Goal: Transaction & Acquisition: Purchase product/service

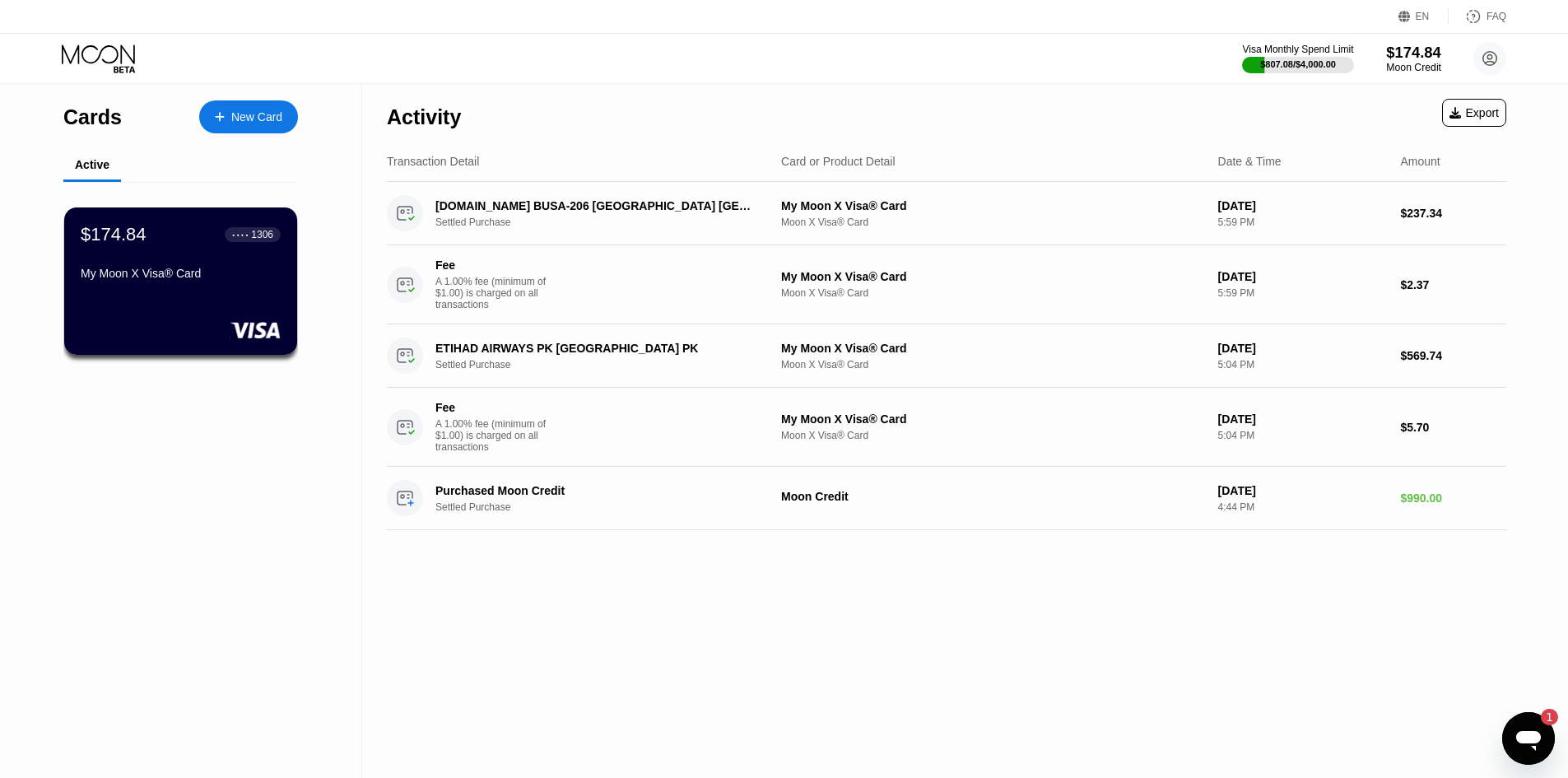
click at [1410, 59] on div "$174.84" at bounding box center [1413, 52] width 55 height 17
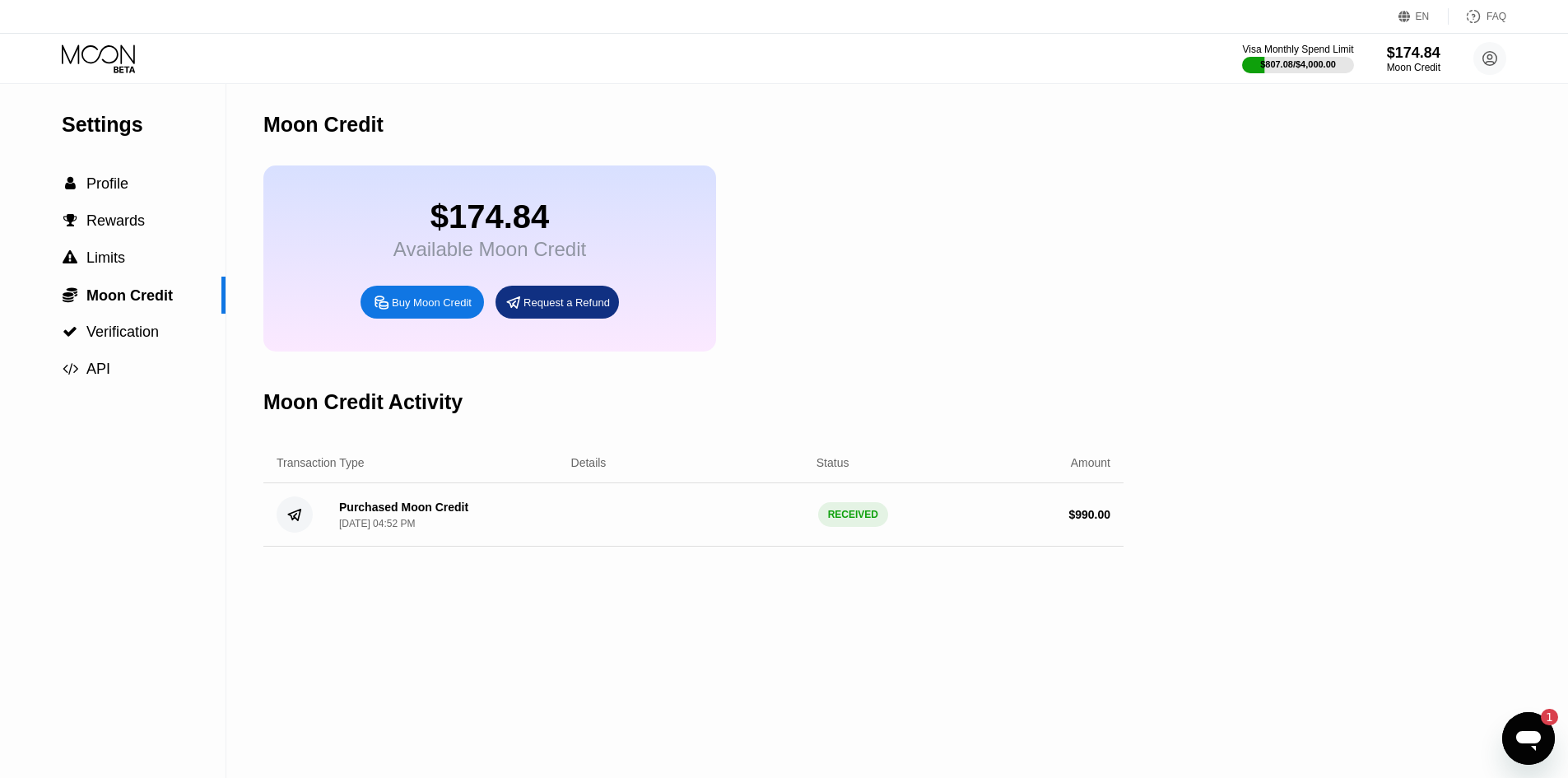
click at [425, 308] on div "Buy Moon Credit" at bounding box center [431, 302] width 80 height 14
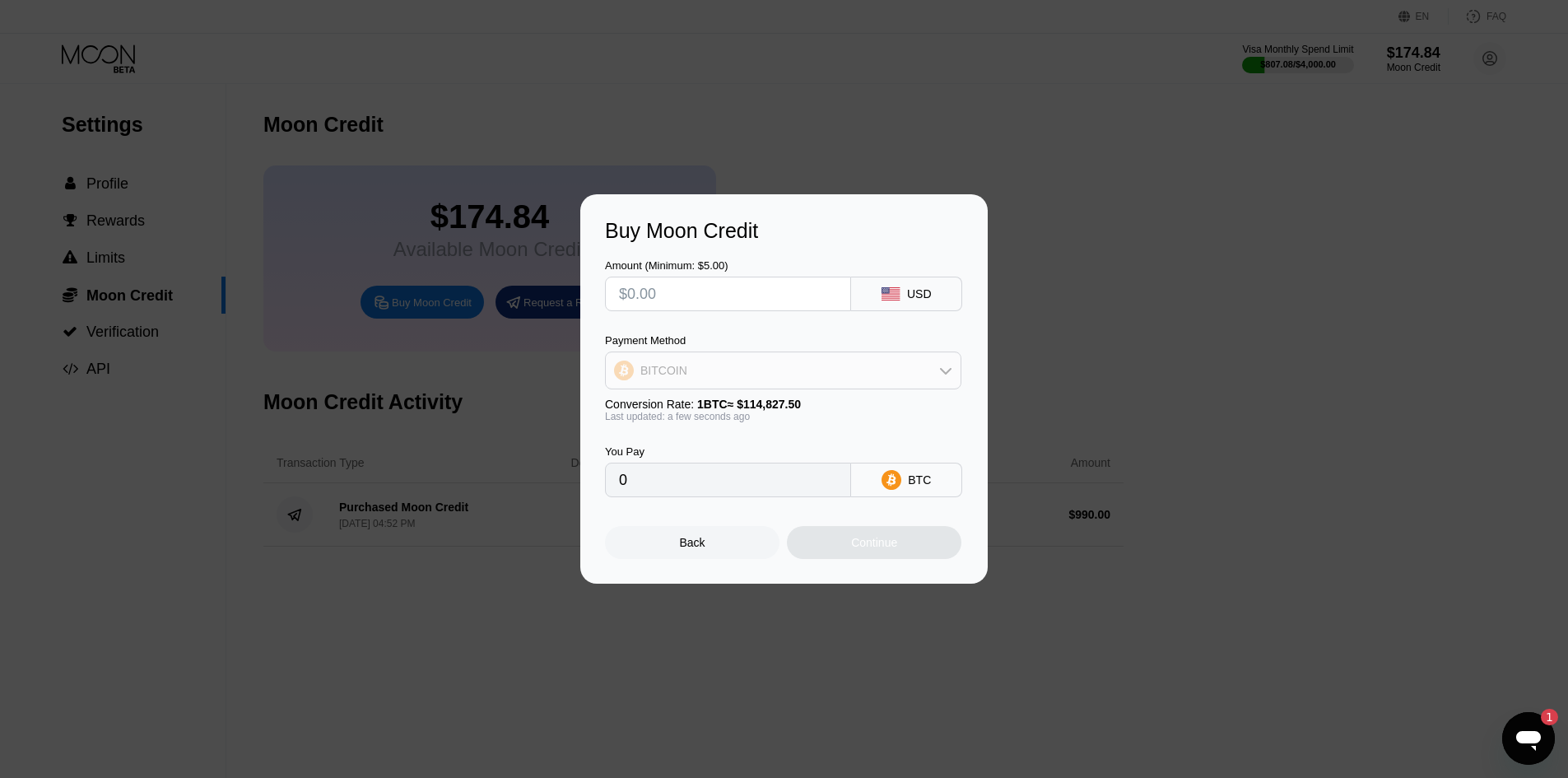
click at [841, 371] on div "BITCOIN" at bounding box center [783, 370] width 355 height 33
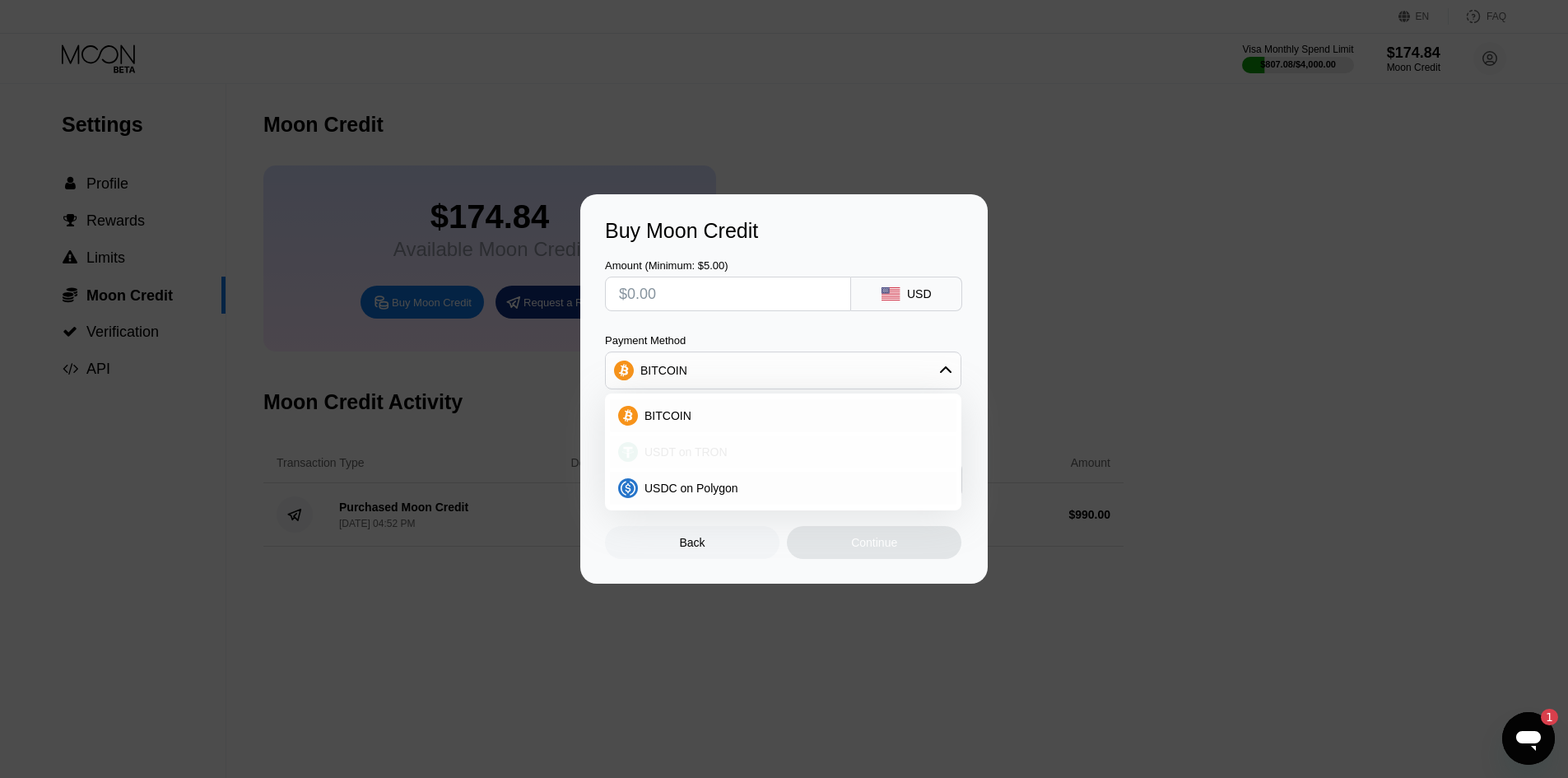
click at [817, 463] on div "USDT on TRON" at bounding box center [783, 452] width 346 height 33
type input "0.00"
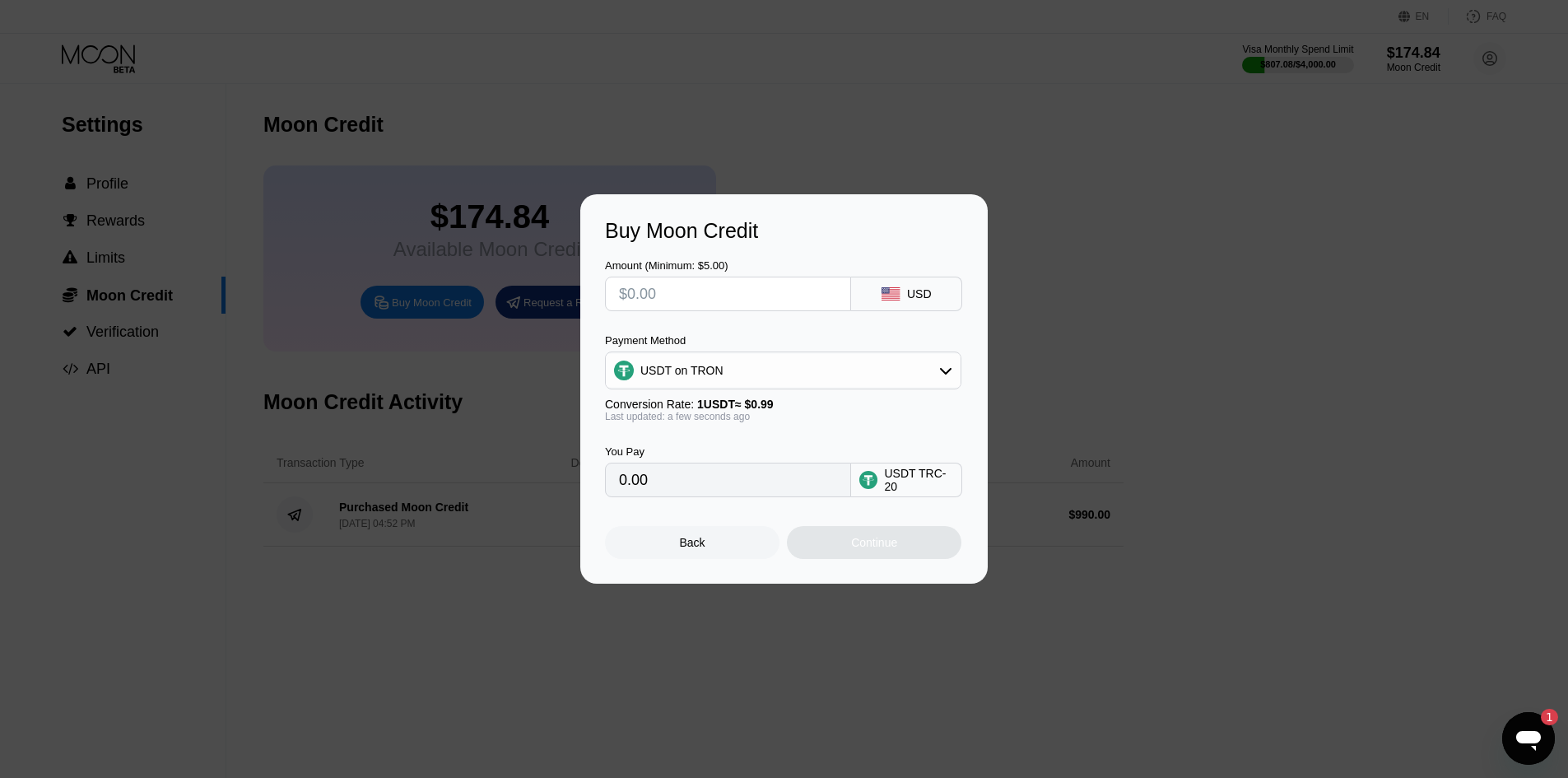
click at [658, 291] on input "text" at bounding box center [728, 294] width 218 height 33
type input "$2"
type input "2.02"
type input "$25"
type input "25.25"
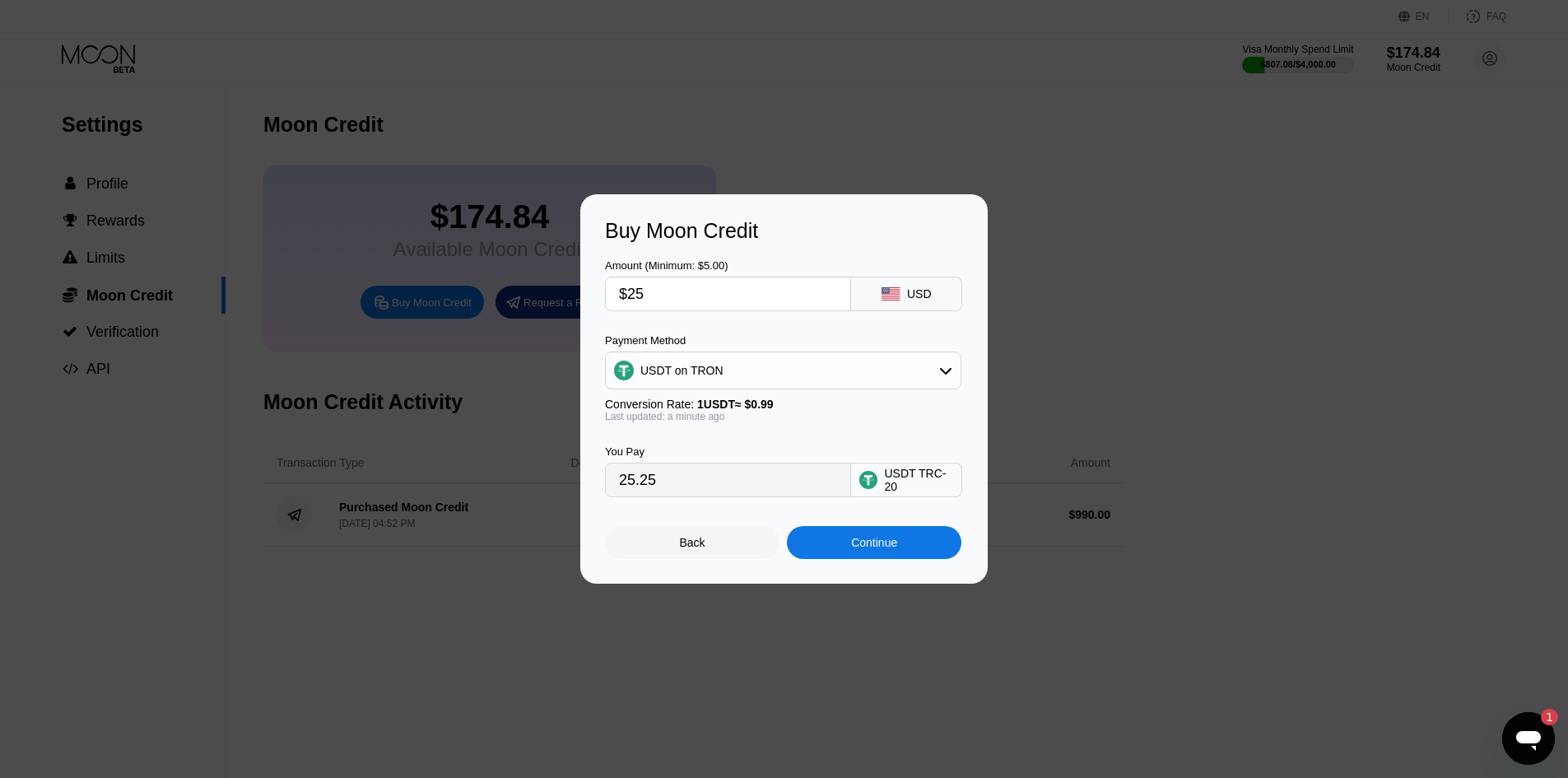
type input "$25"
click at [895, 543] on div "Continue" at bounding box center [874, 543] width 46 height 14
click at [856, 544] on div "Continue" at bounding box center [874, 543] width 46 height 14
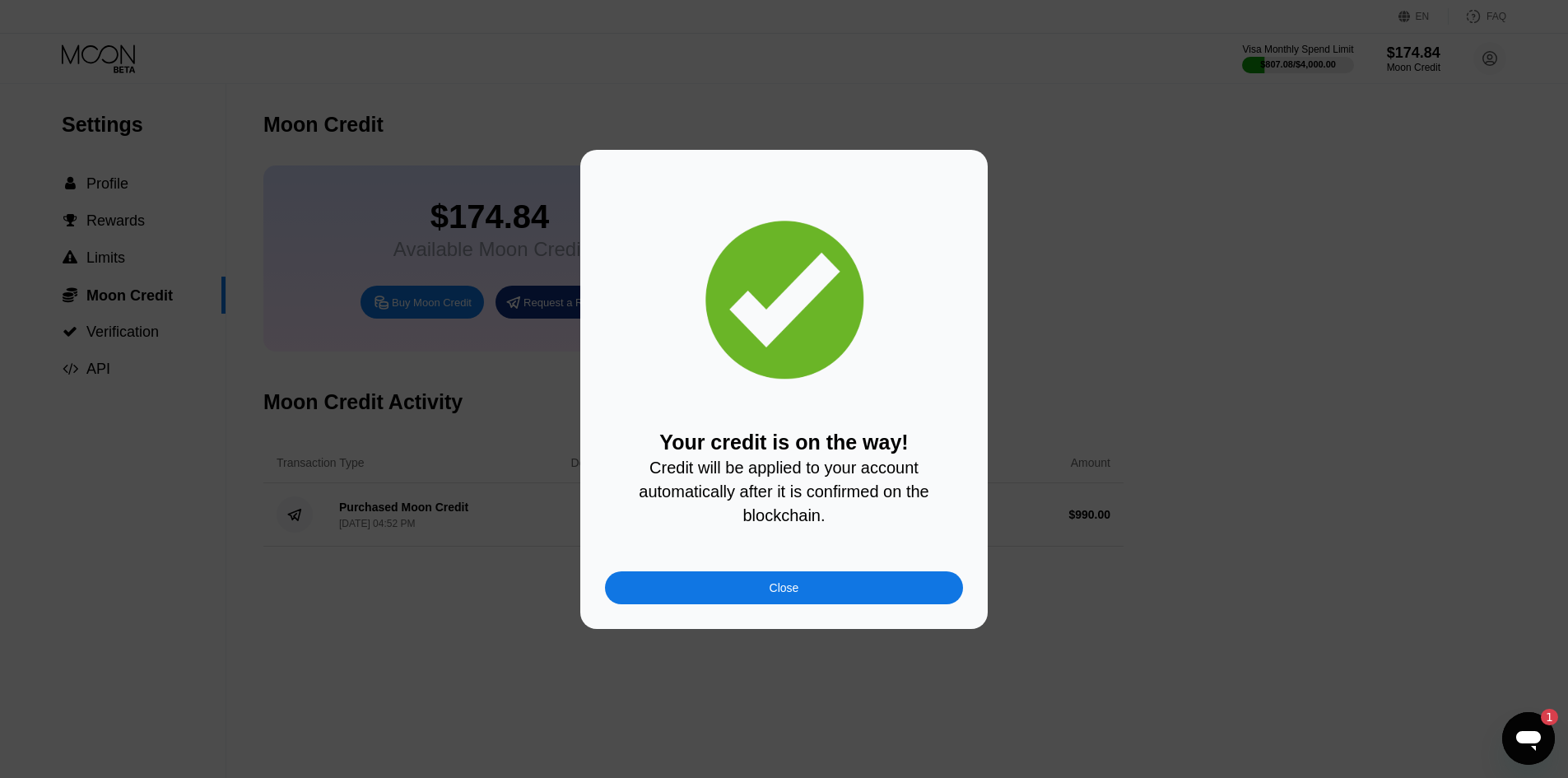
click at [907, 592] on div "Close" at bounding box center [784, 588] width 358 height 33
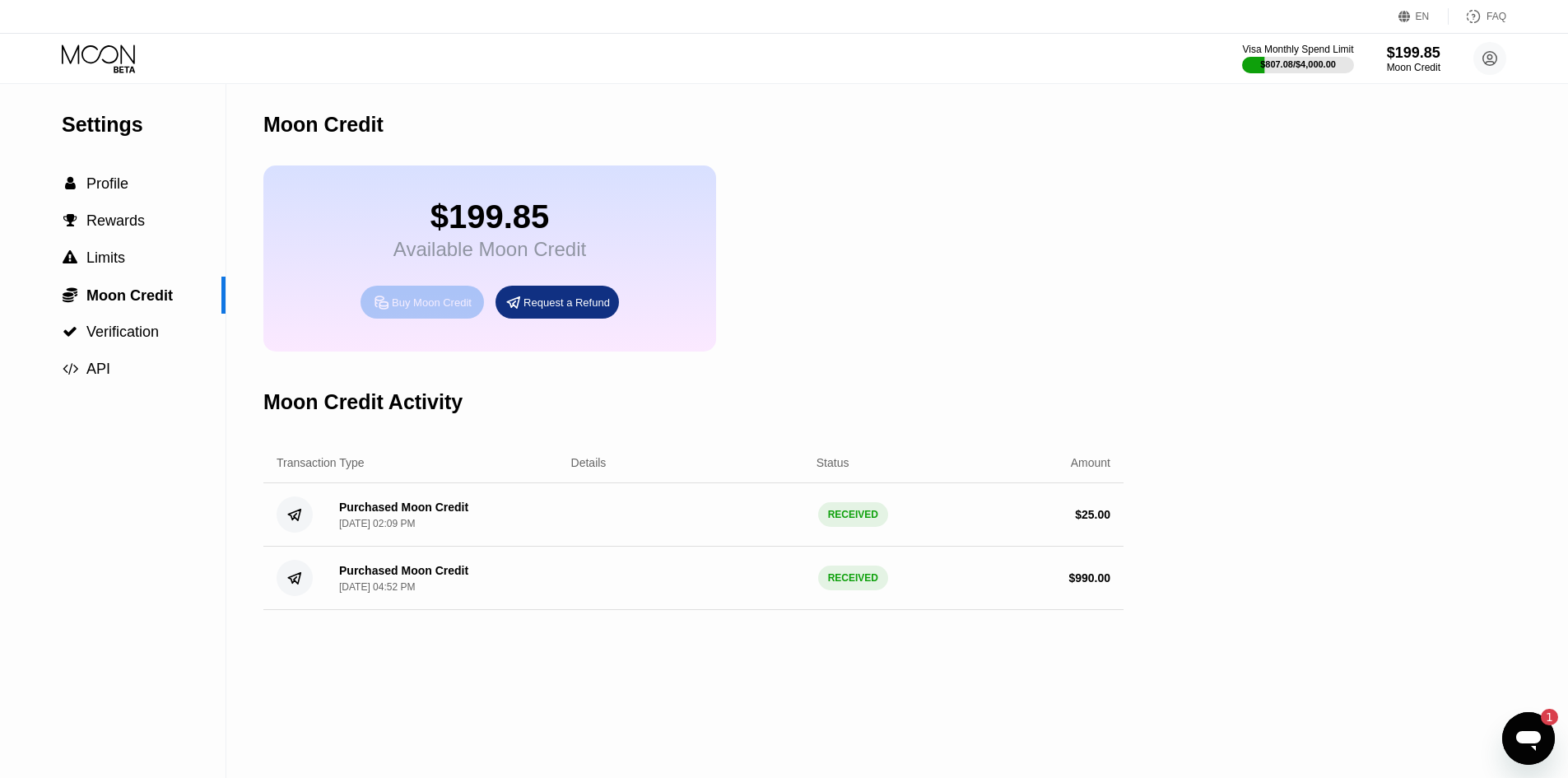
click at [454, 309] on div "Buy Moon Credit" at bounding box center [431, 302] width 80 height 14
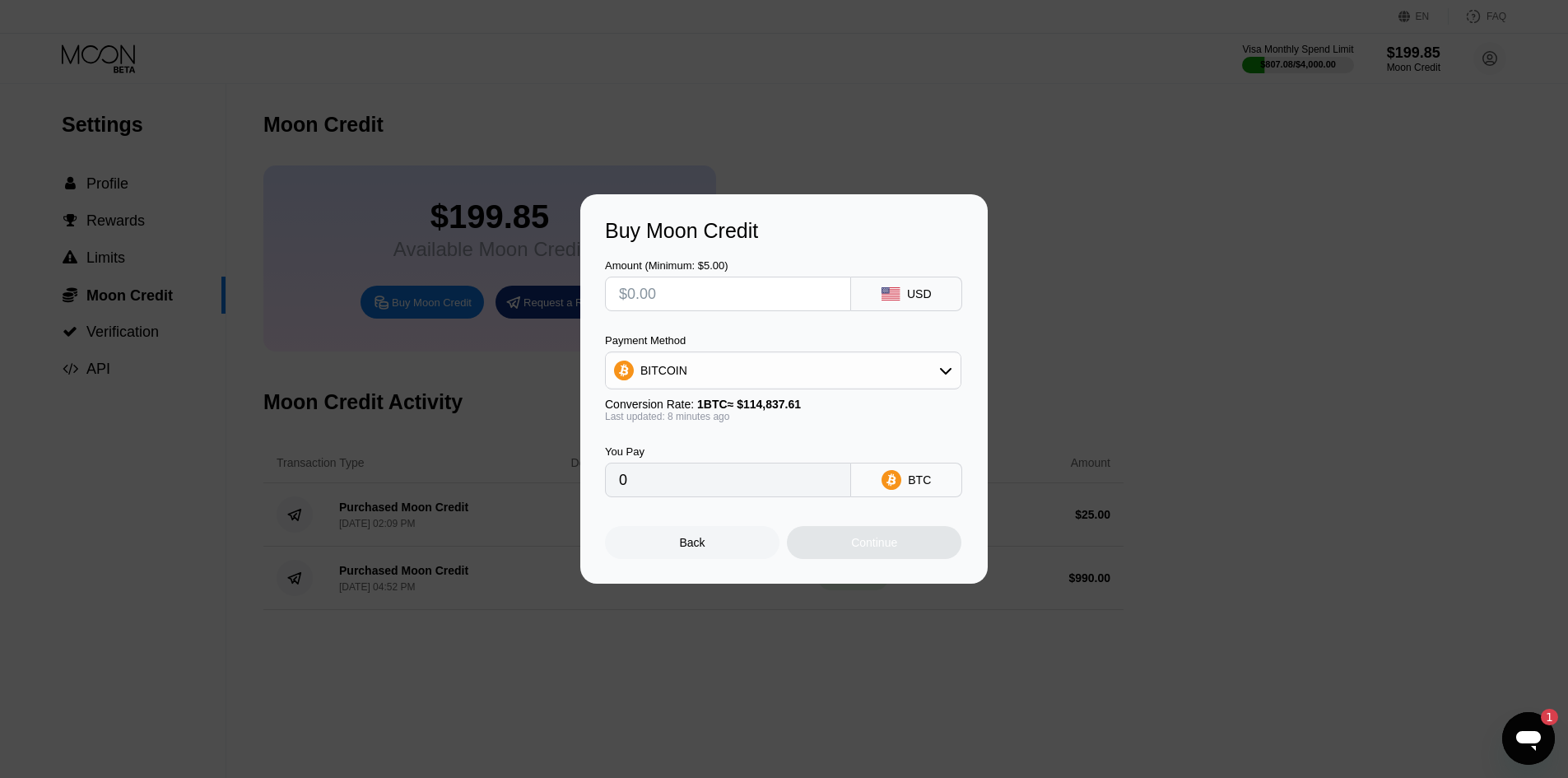
click at [790, 286] on input "text" at bounding box center [728, 294] width 218 height 33
type input "$1"
type input "0.00000871"
type input "$12"
type input "0.00010450"
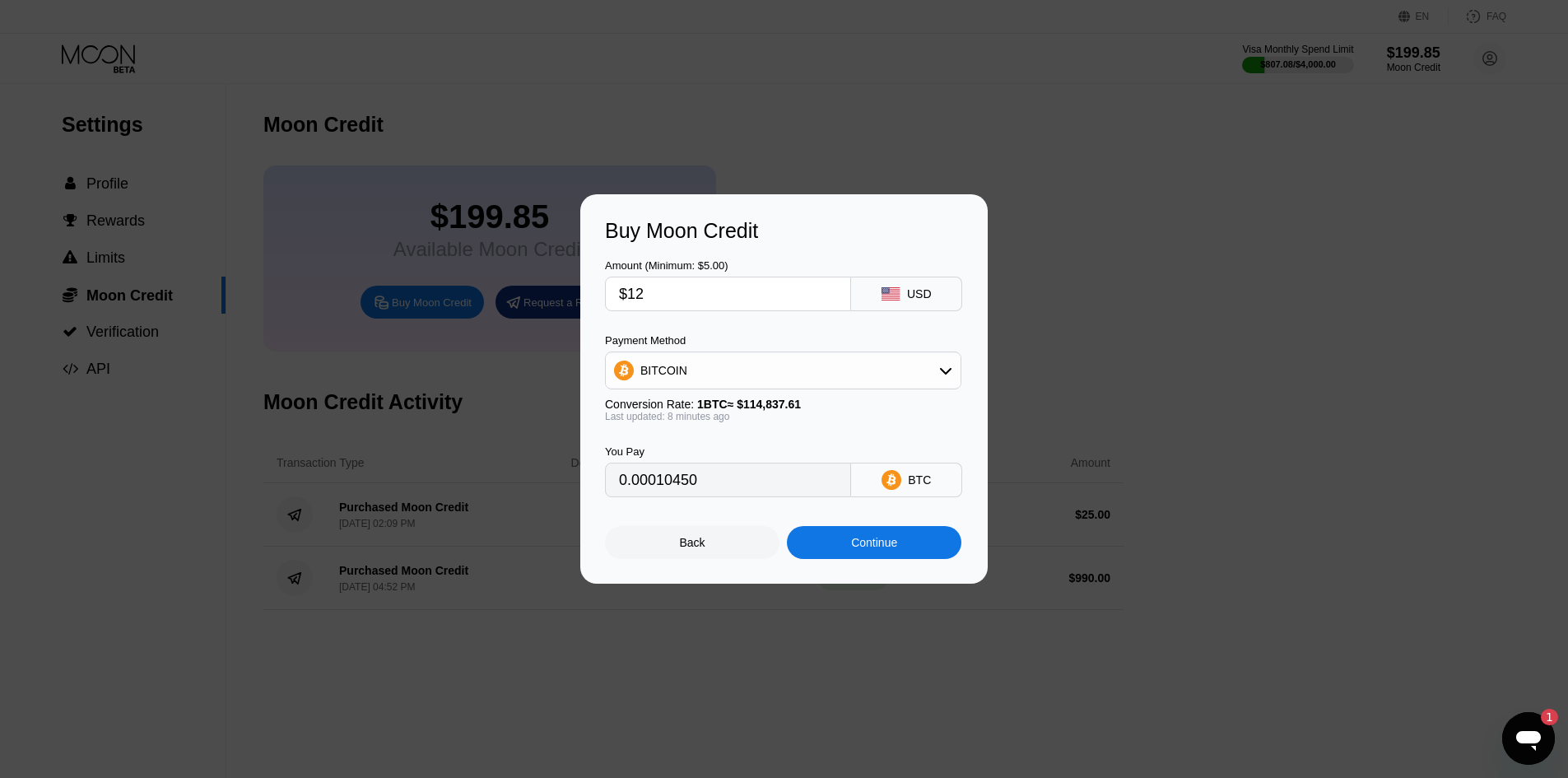
type input "$12"
click at [726, 369] on div "BITCOIN" at bounding box center [783, 370] width 355 height 33
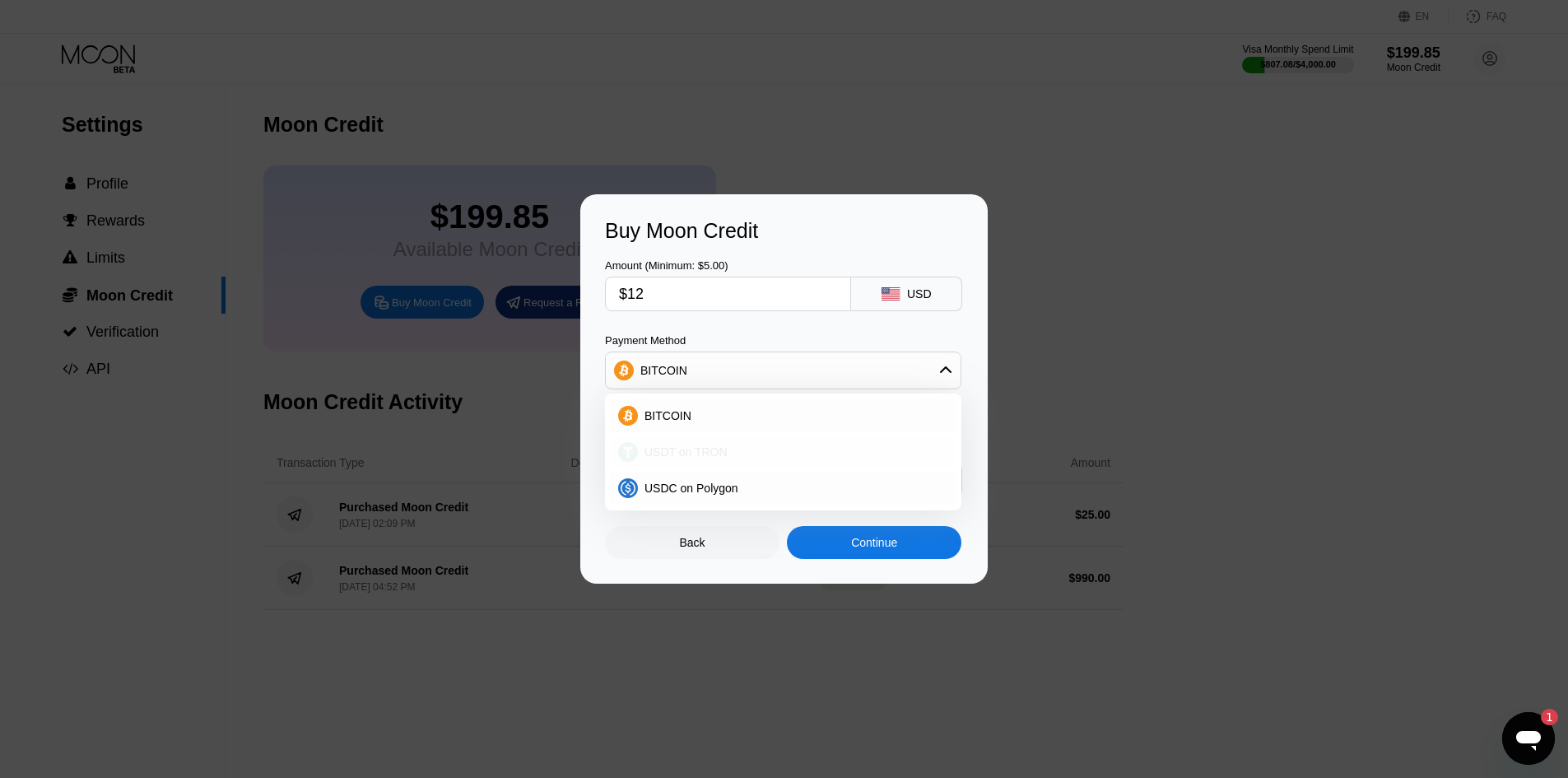
click at [695, 458] on span "USDT on TRON" at bounding box center [686, 452] width 83 height 14
type input "12.12"
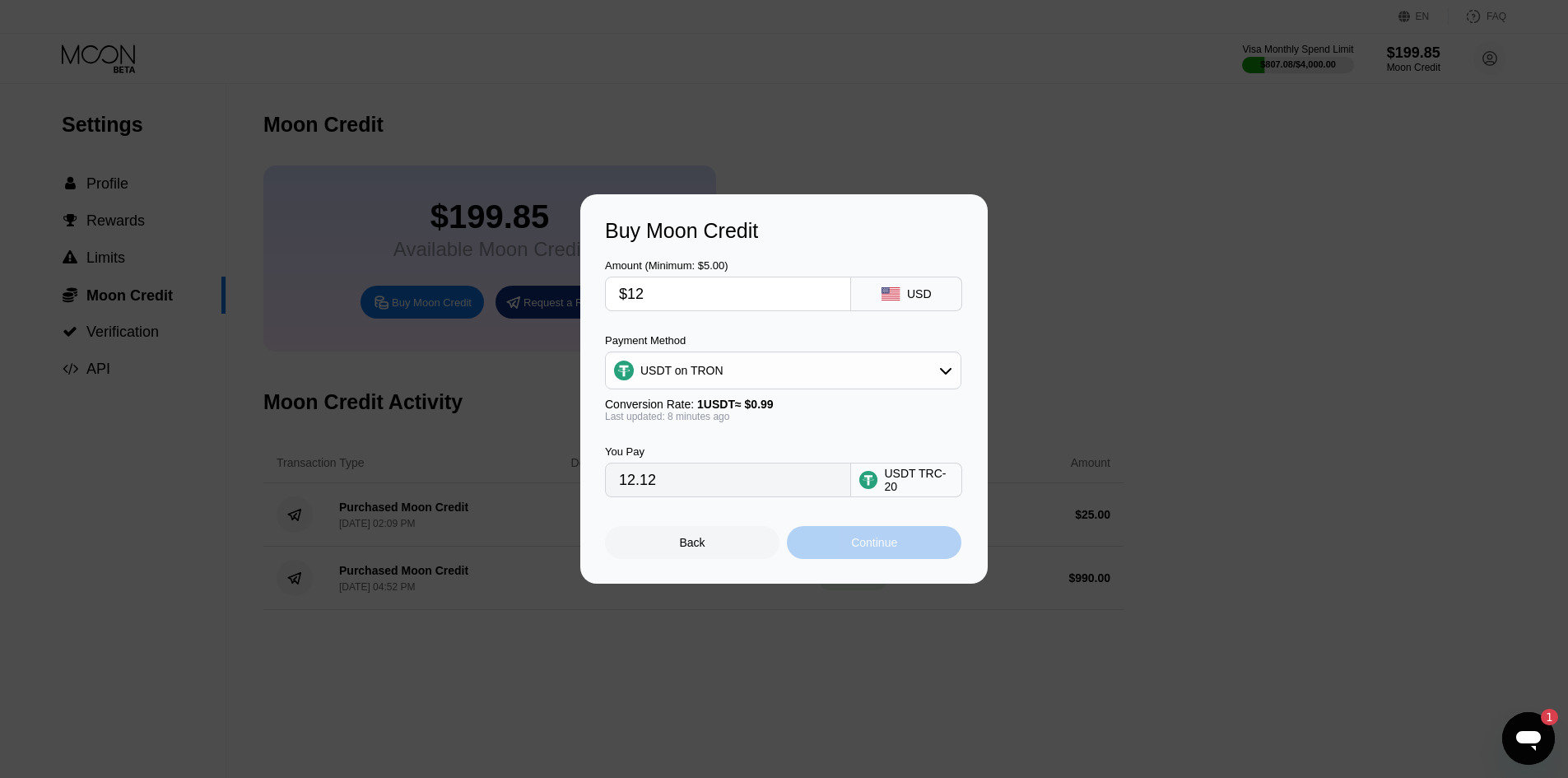
click at [865, 550] on div "Continue" at bounding box center [874, 543] width 46 height 14
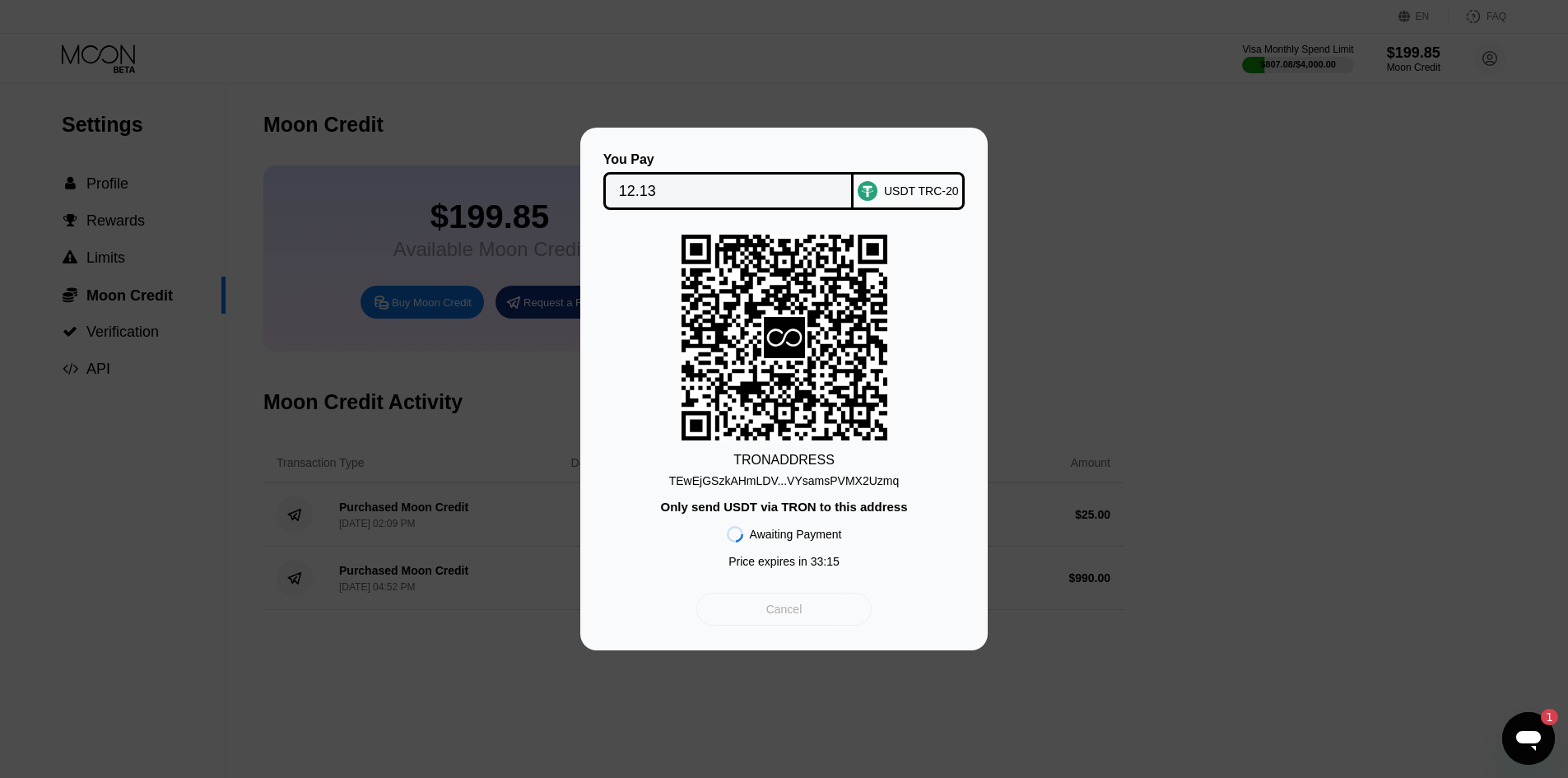
click at [796, 606] on div "Cancel" at bounding box center [784, 609] width 37 height 14
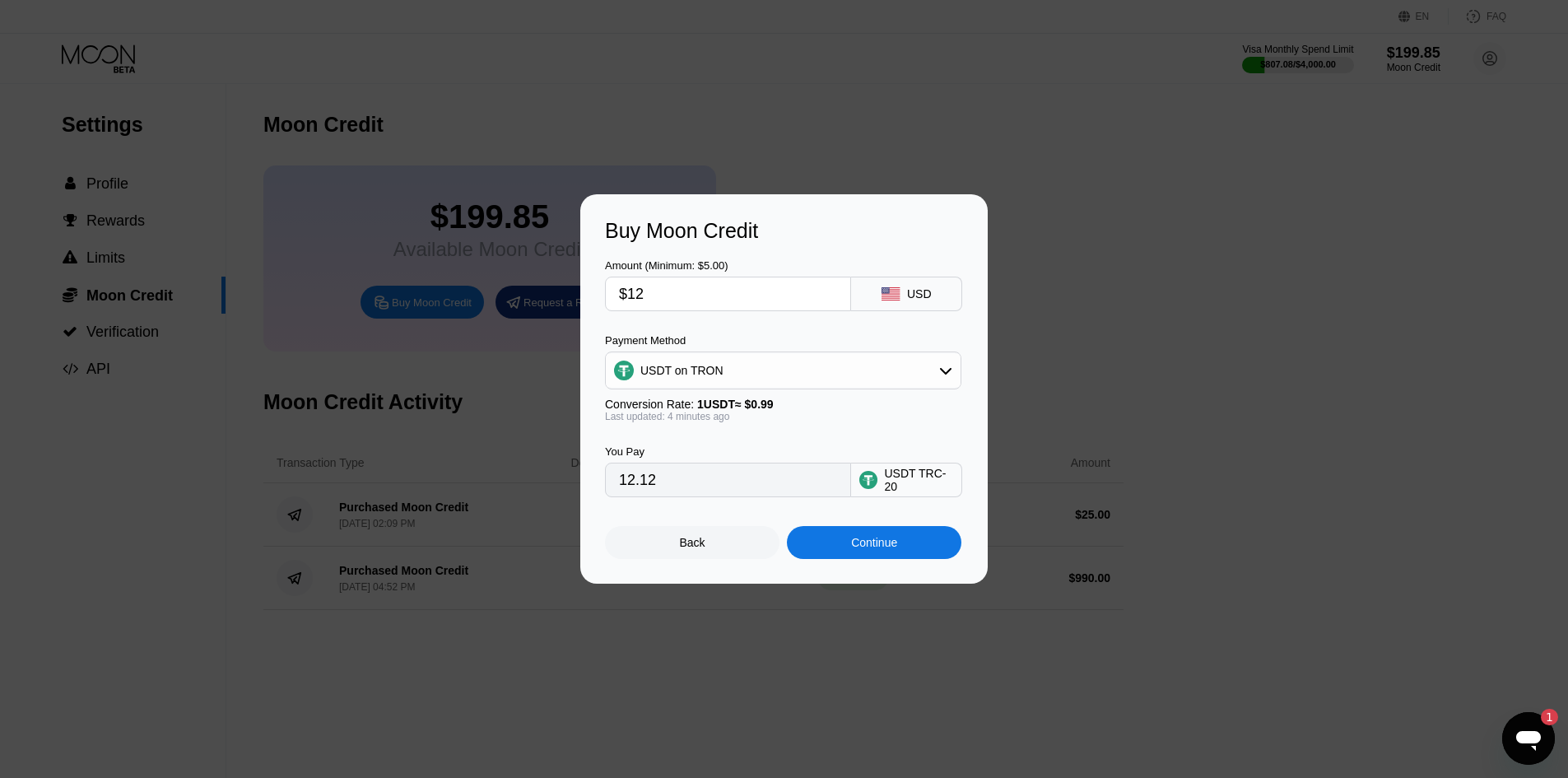
click at [1511, 727] on div "Open messaging window, 1 unread message" at bounding box center [1528, 738] width 49 height 49
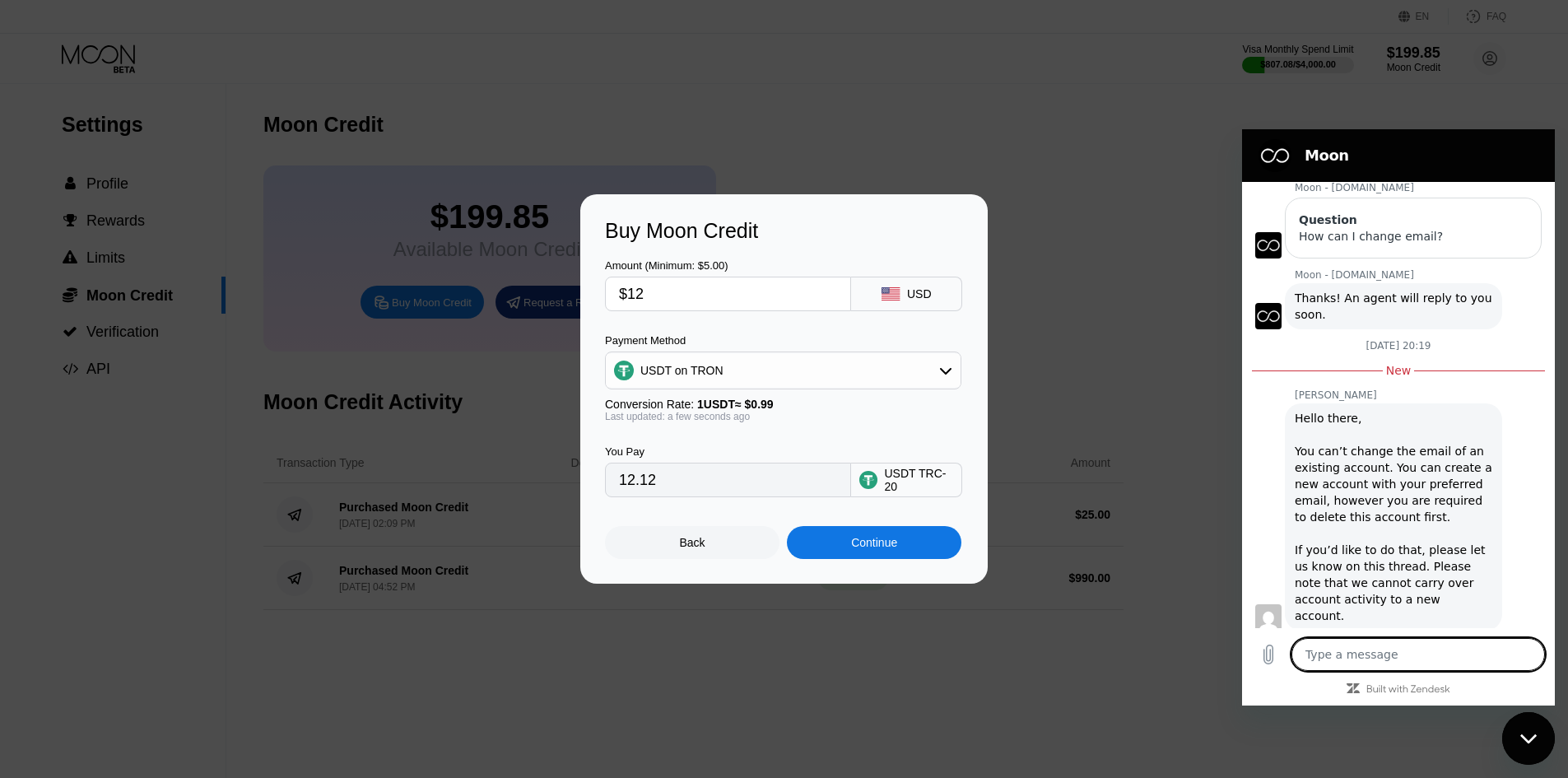
scroll to position [159, 0]
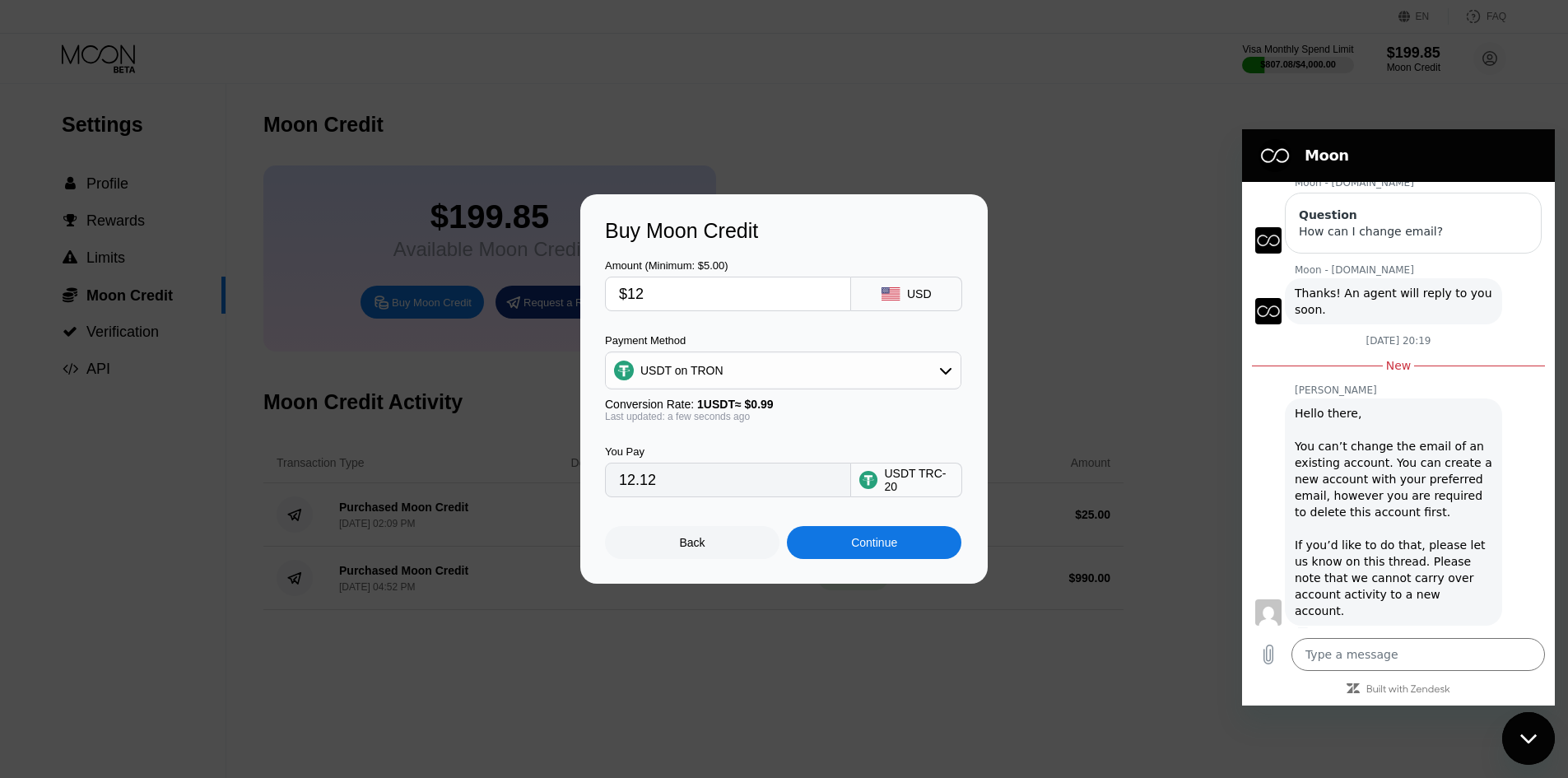
click at [1090, 253] on div "Buy Moon Credit Amount (Minimum: $5.00) $12 USD Payment Method USDT on TRON Con…" at bounding box center [784, 389] width 1568 height 390
click at [1537, 737] on div "Close messaging window" at bounding box center [1528, 738] width 49 height 49
type textarea "x"
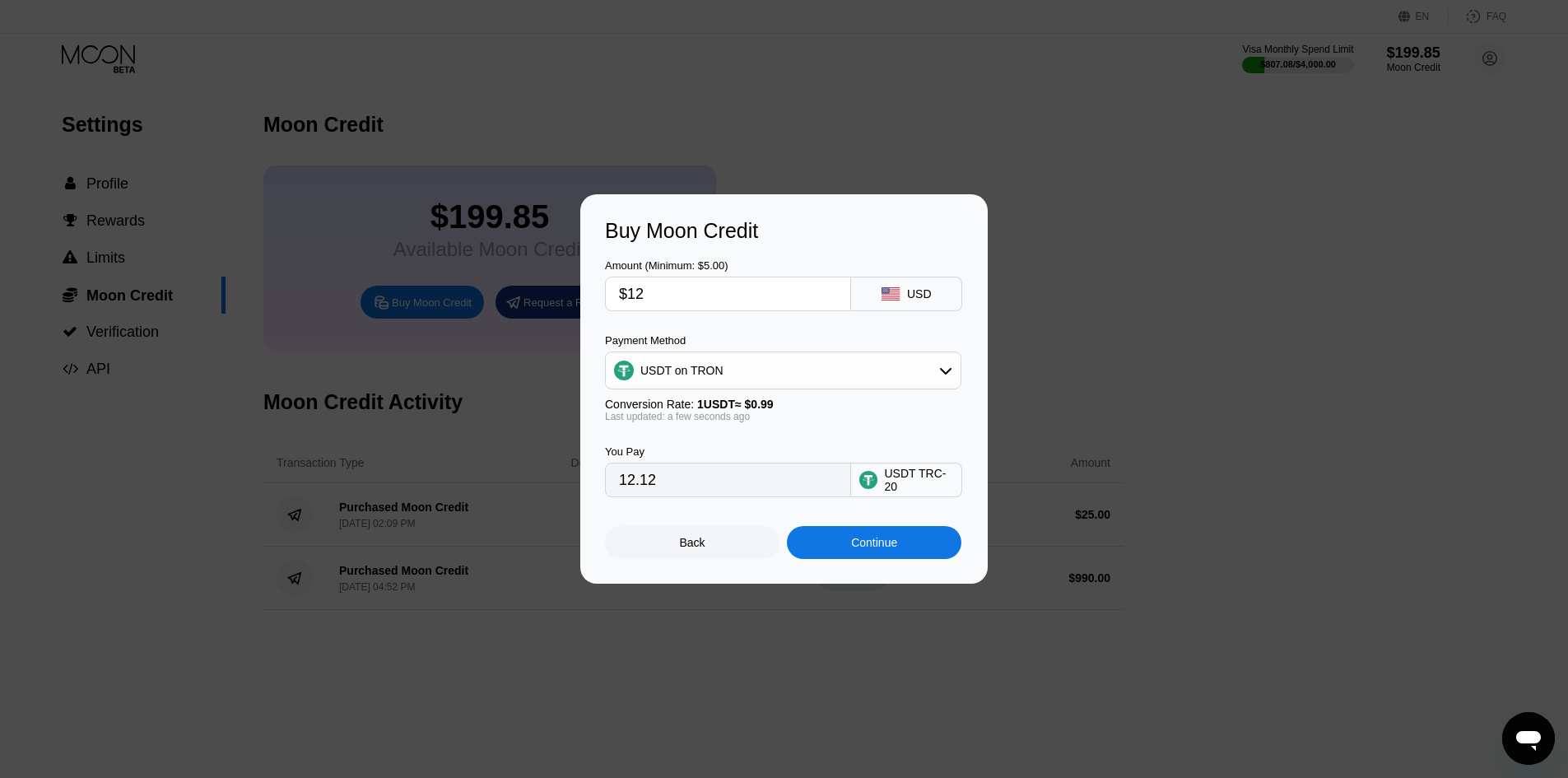
click at [762, 65] on div at bounding box center [790, 389] width 1580 height 778
click at [729, 546] on div "Back" at bounding box center [692, 542] width 175 height 33
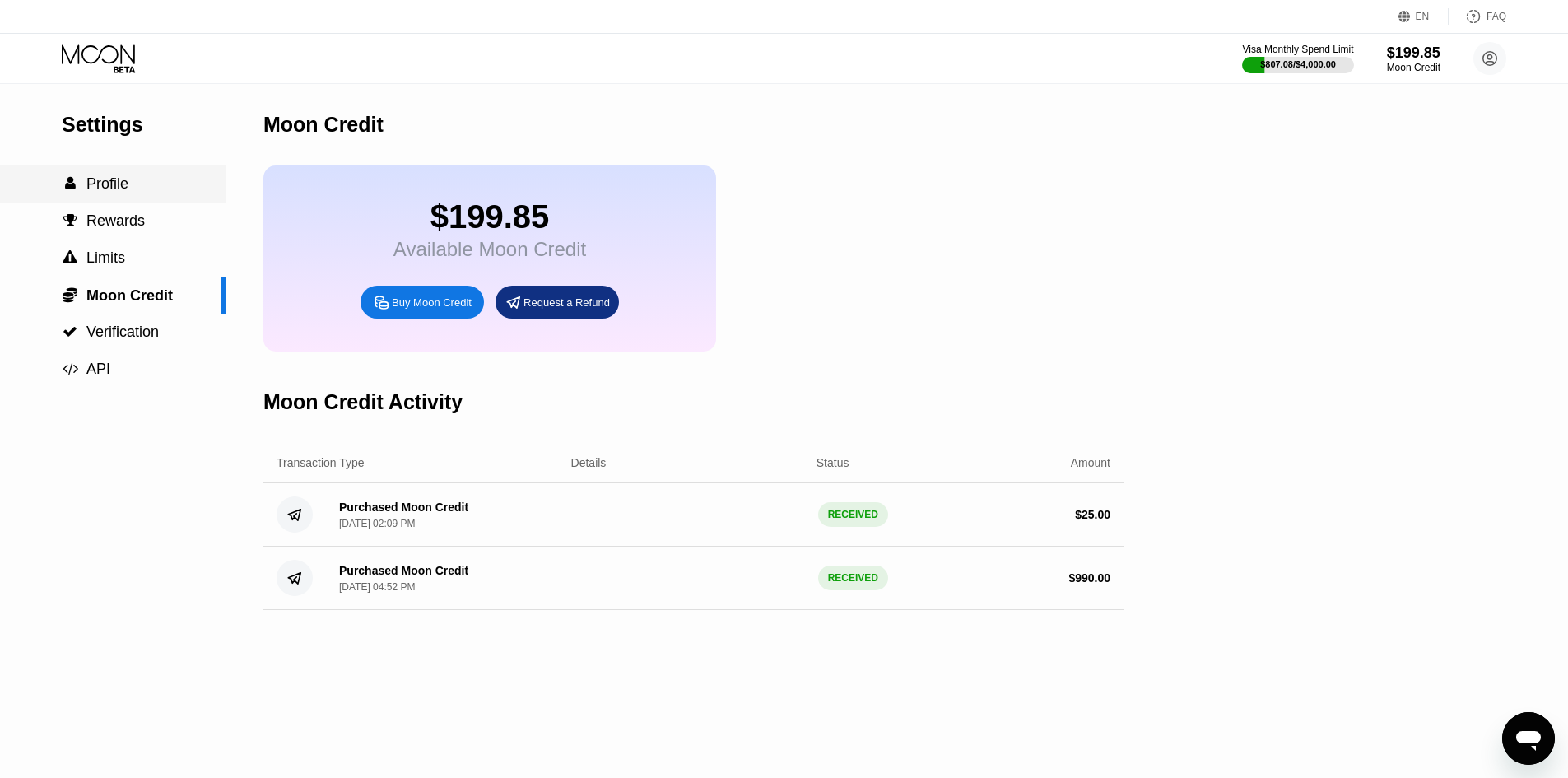
click at [126, 192] on span "Profile" at bounding box center [107, 183] width 42 height 16
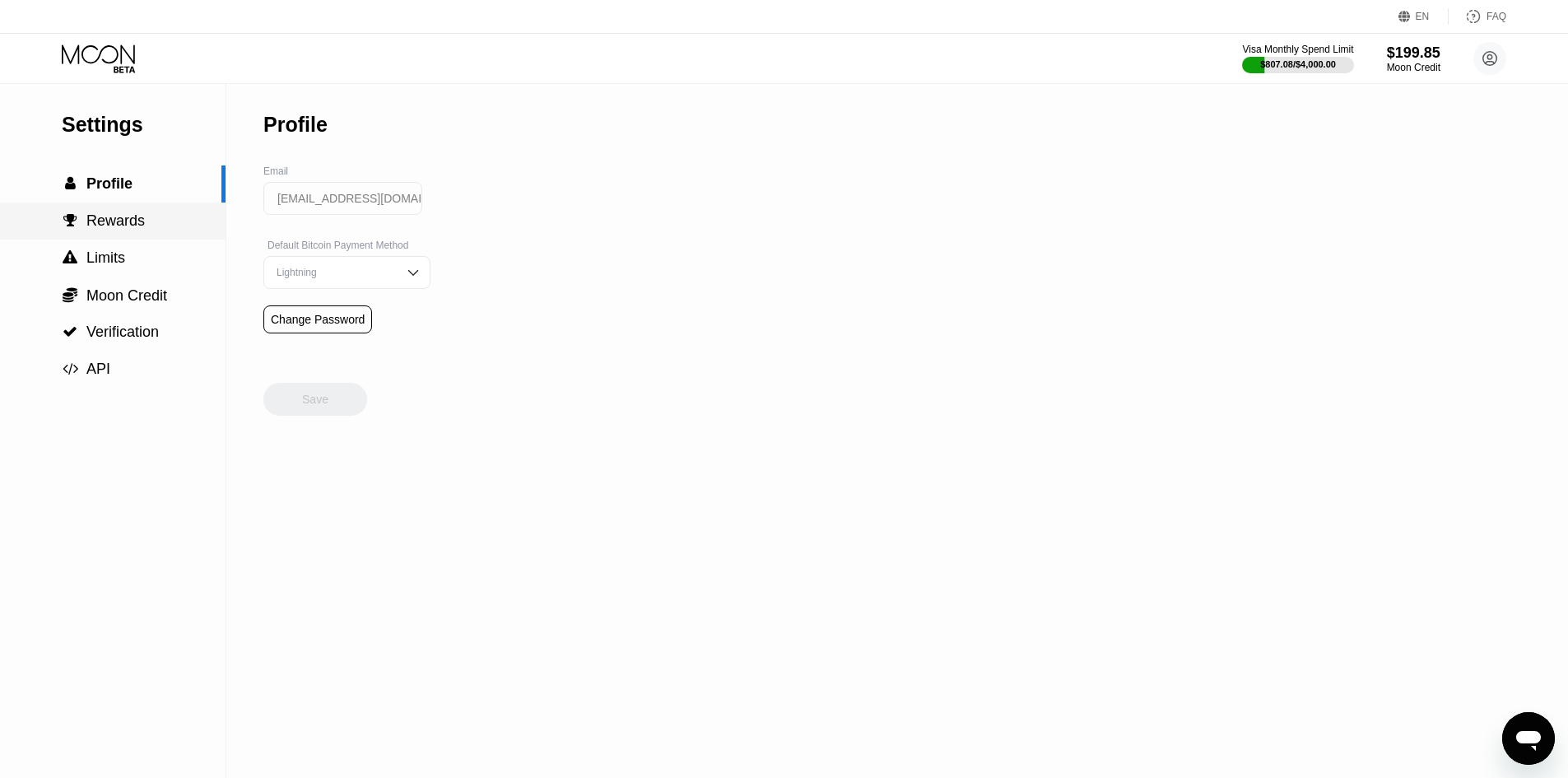
click at [123, 223] on span "Rewards" at bounding box center [115, 220] width 59 height 16
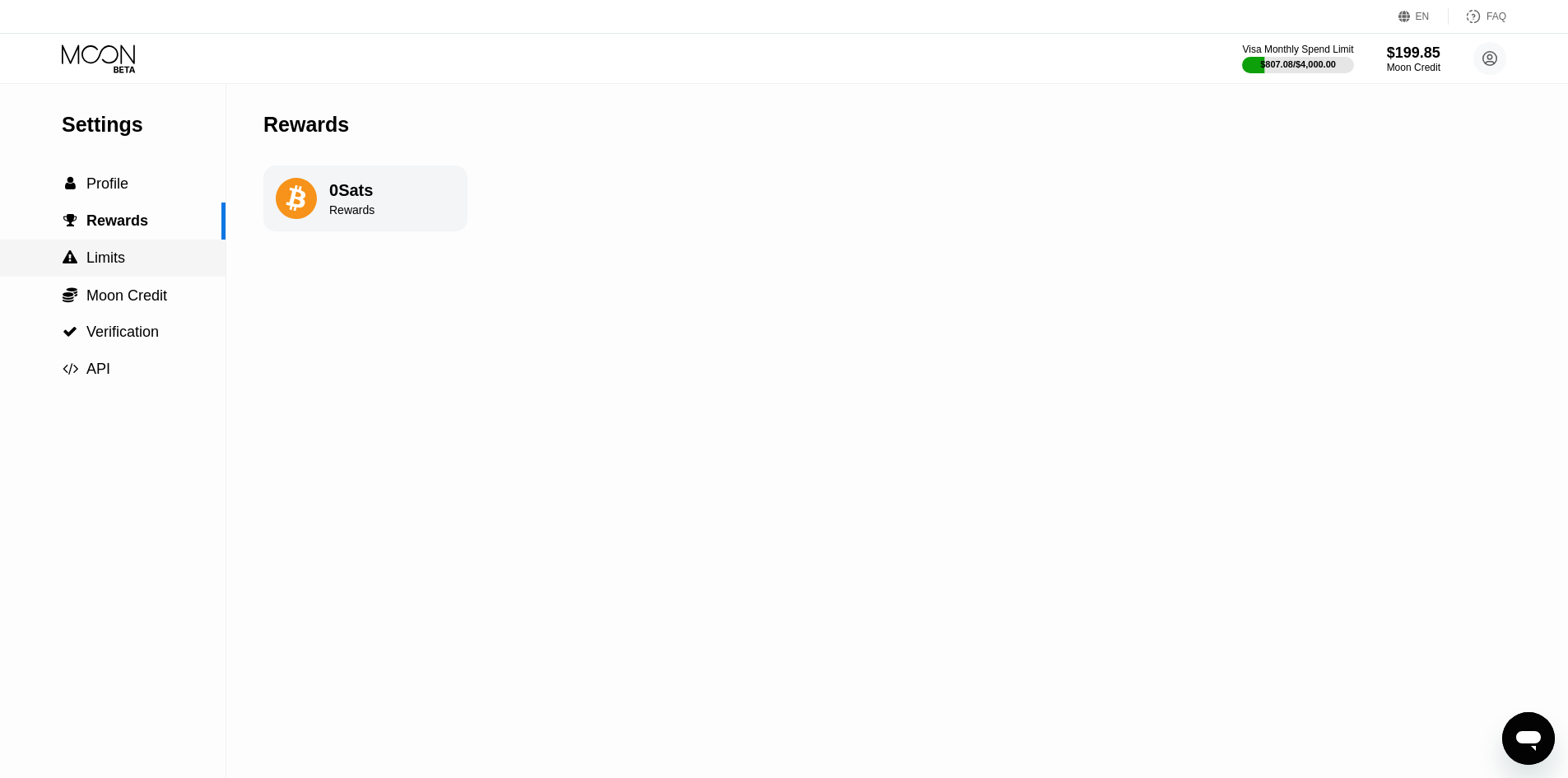
click at [113, 256] on span "Limits" at bounding box center [106, 257] width 39 height 16
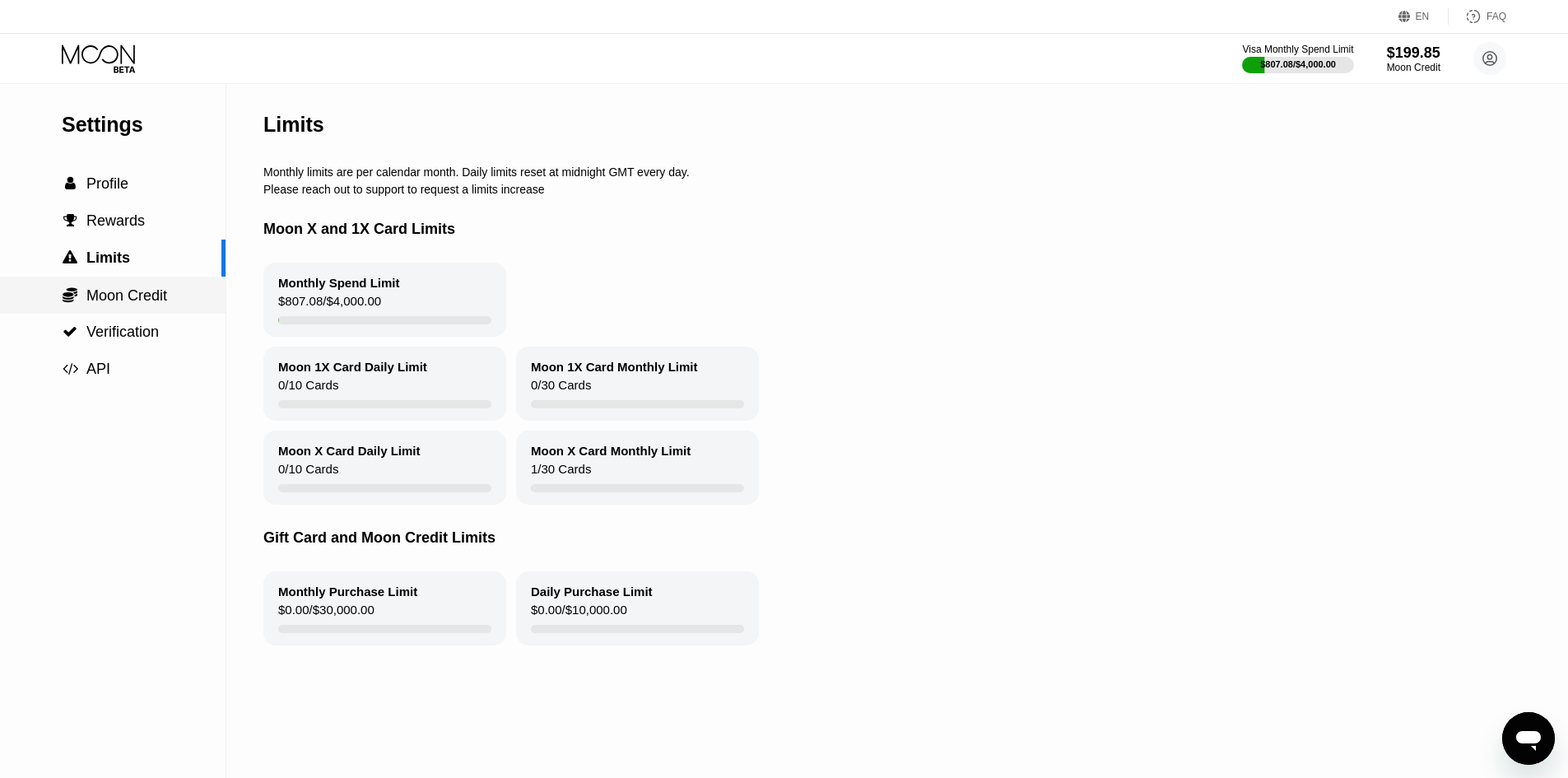
click at [148, 304] on span "Moon Credit" at bounding box center [126, 295] width 81 height 16
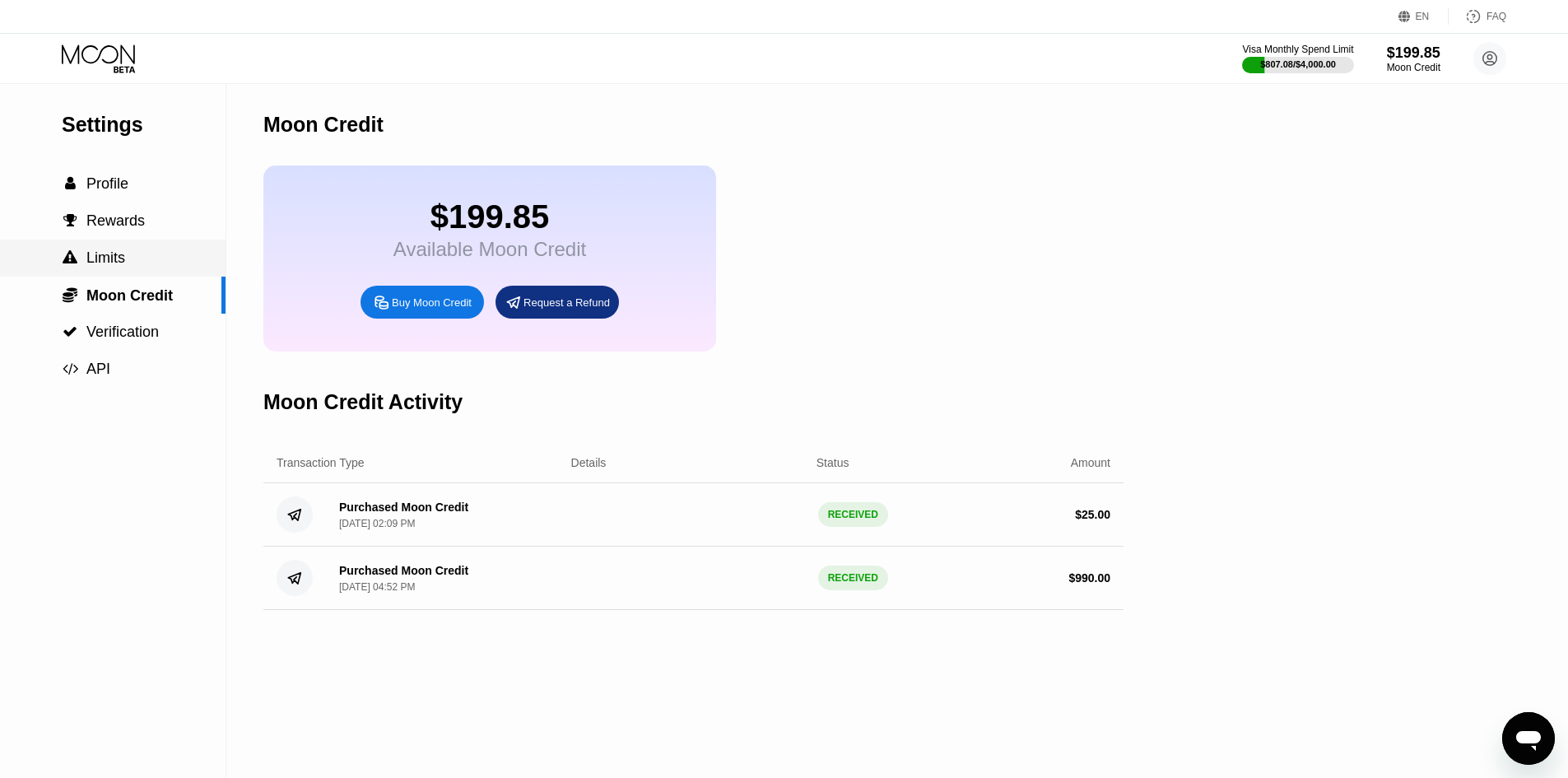
click at [121, 263] on span "Limits" at bounding box center [106, 257] width 39 height 16
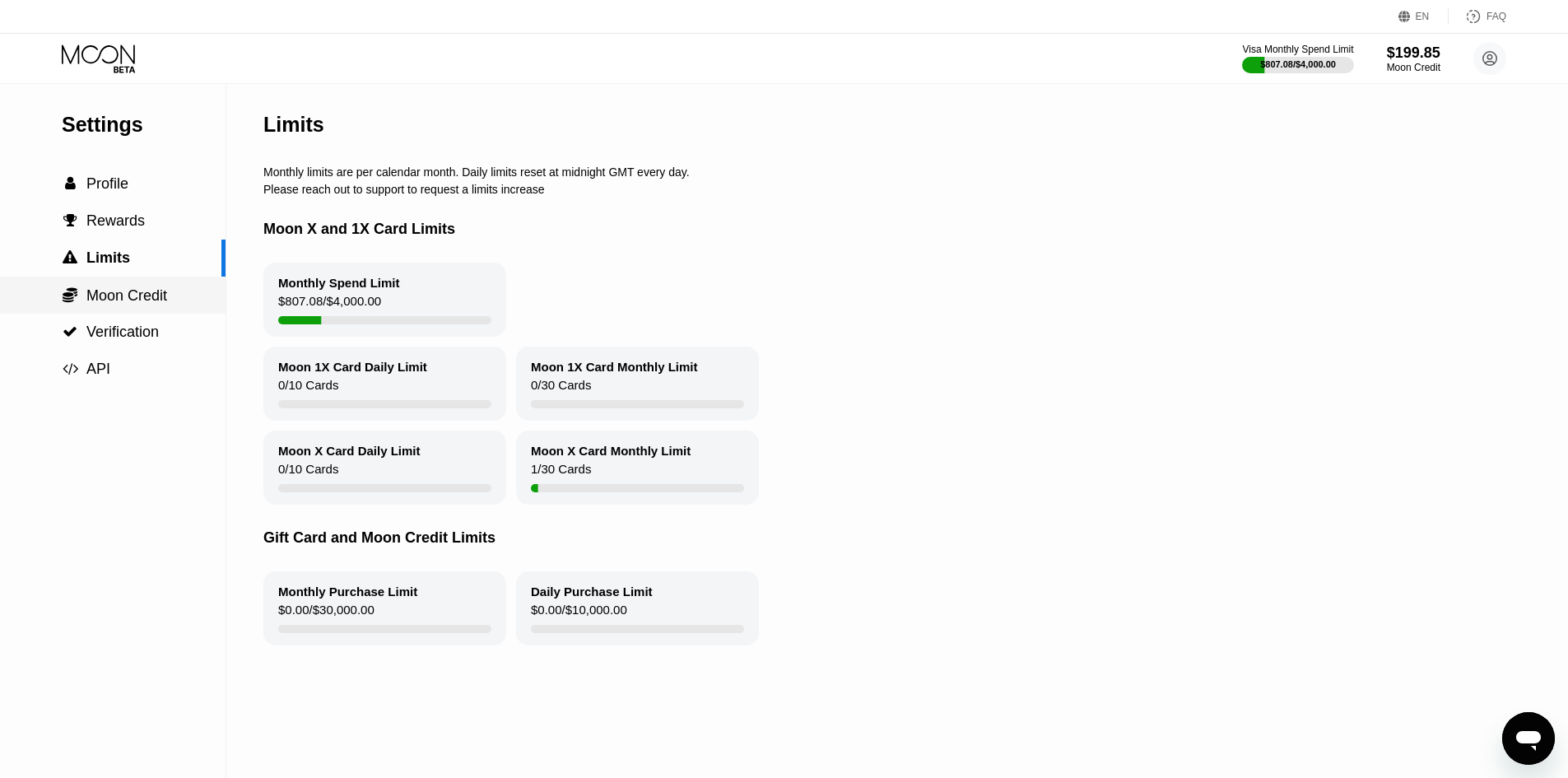
click at [110, 297] on span "Moon Credit" at bounding box center [126, 295] width 81 height 16
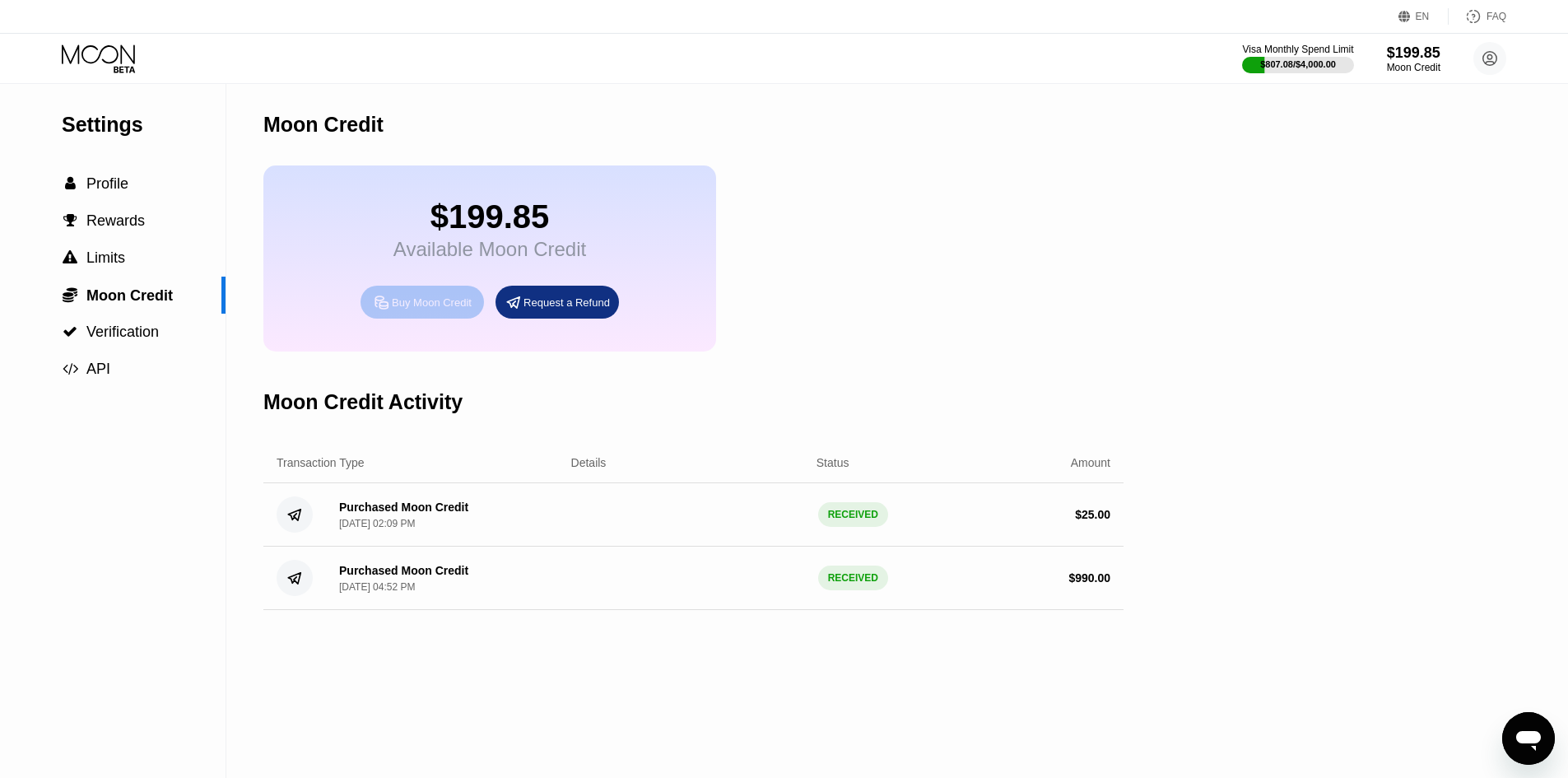
click at [407, 309] on div "Buy Moon Credit" at bounding box center [431, 302] width 80 height 14
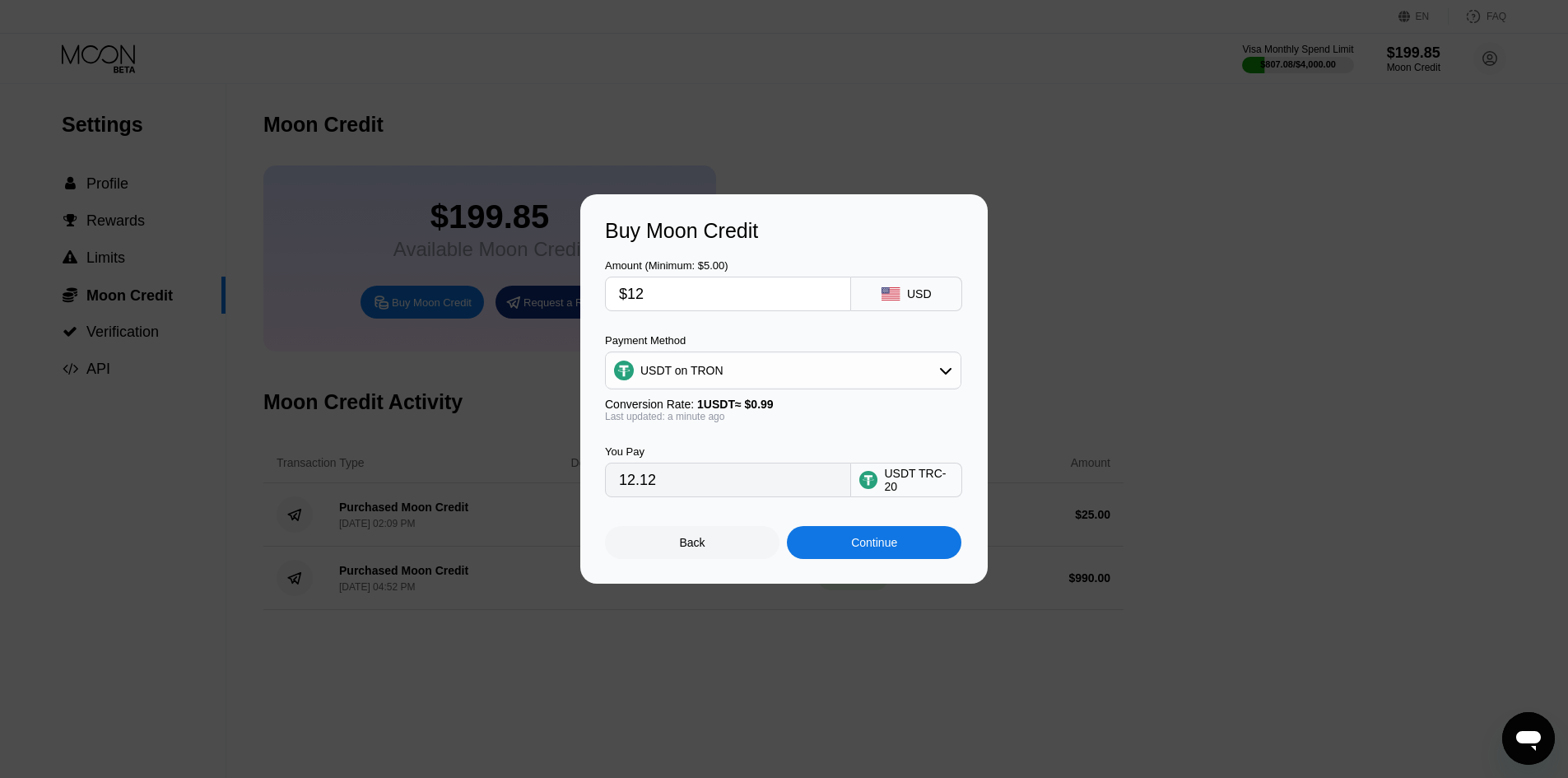
drag, startPoint x: 694, startPoint y: 304, endPoint x: 546, endPoint y: 302, distance: 148.0
click at [546, 302] on div "Buy Moon Credit Amount (Minimum: $5.00) $12 USD Payment Method USDT on TRON Con…" at bounding box center [784, 389] width 1568 height 390
type input "0.00"
type input "$9"
type input "9.09"
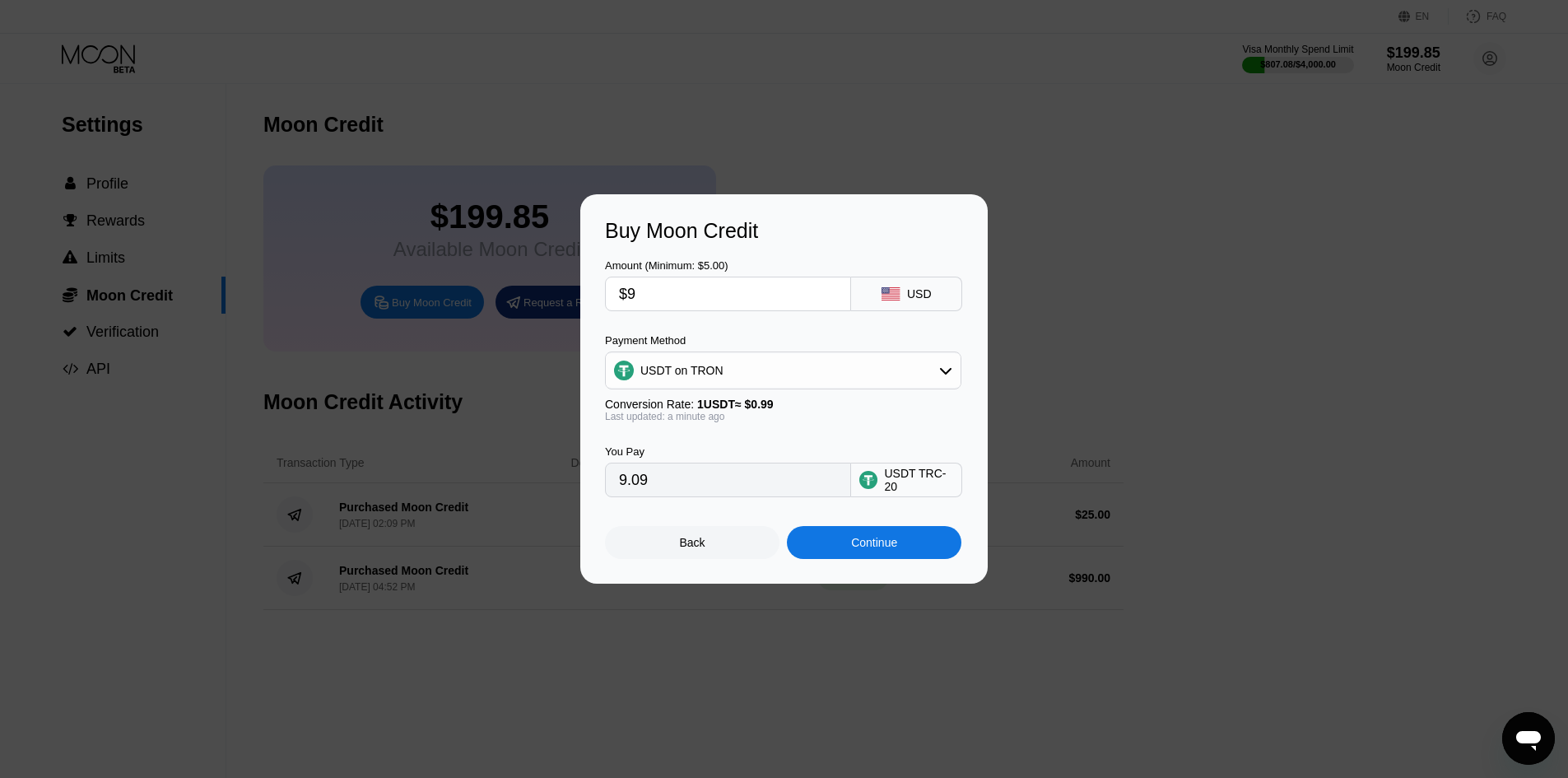
type input "$90"
type input "90.91"
type input "$900"
type input "909.09"
type input "$90"
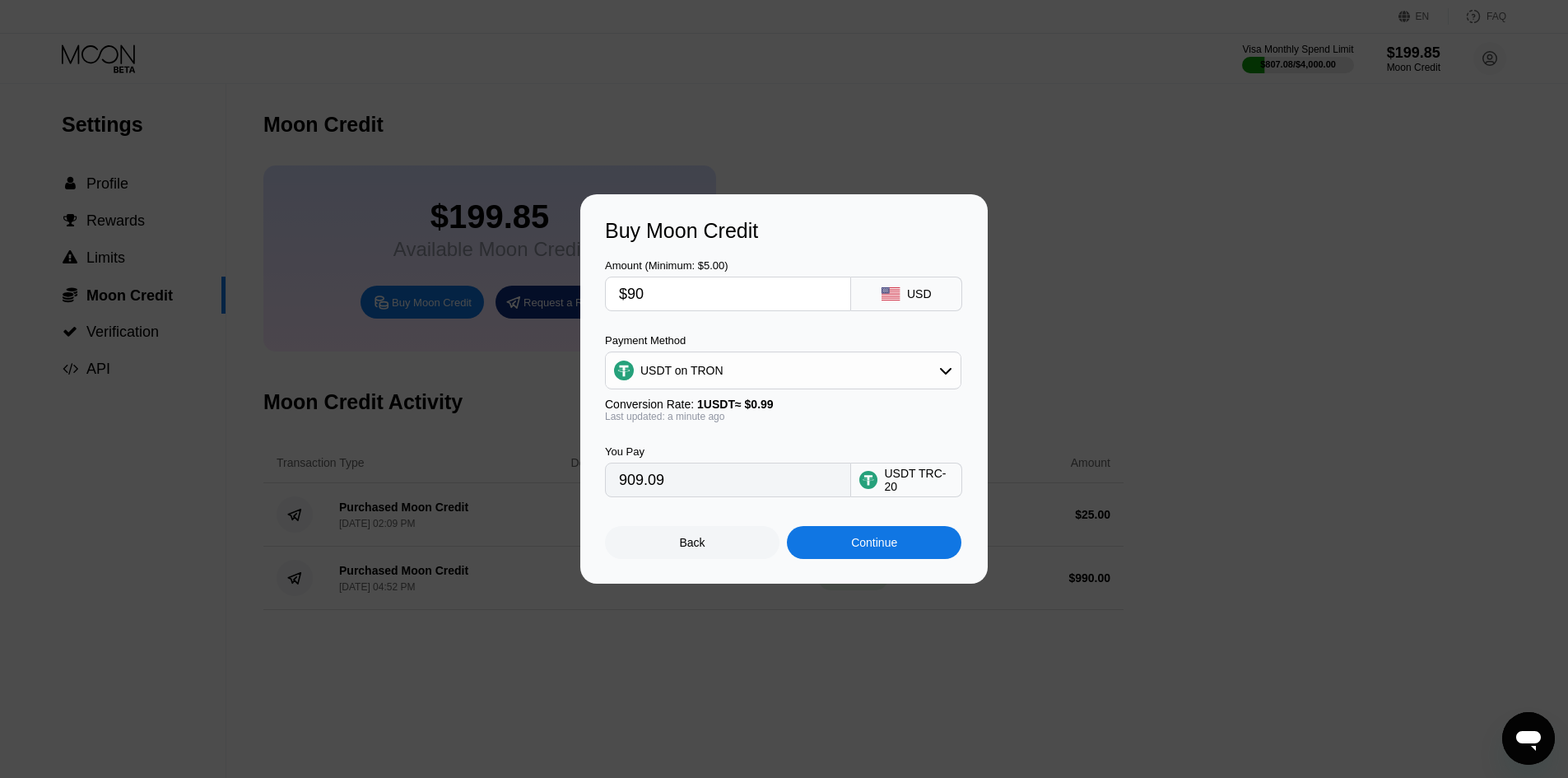
type input "90.91"
type input "$9"
type input "9.09"
type input "0.00"
type input "$1"
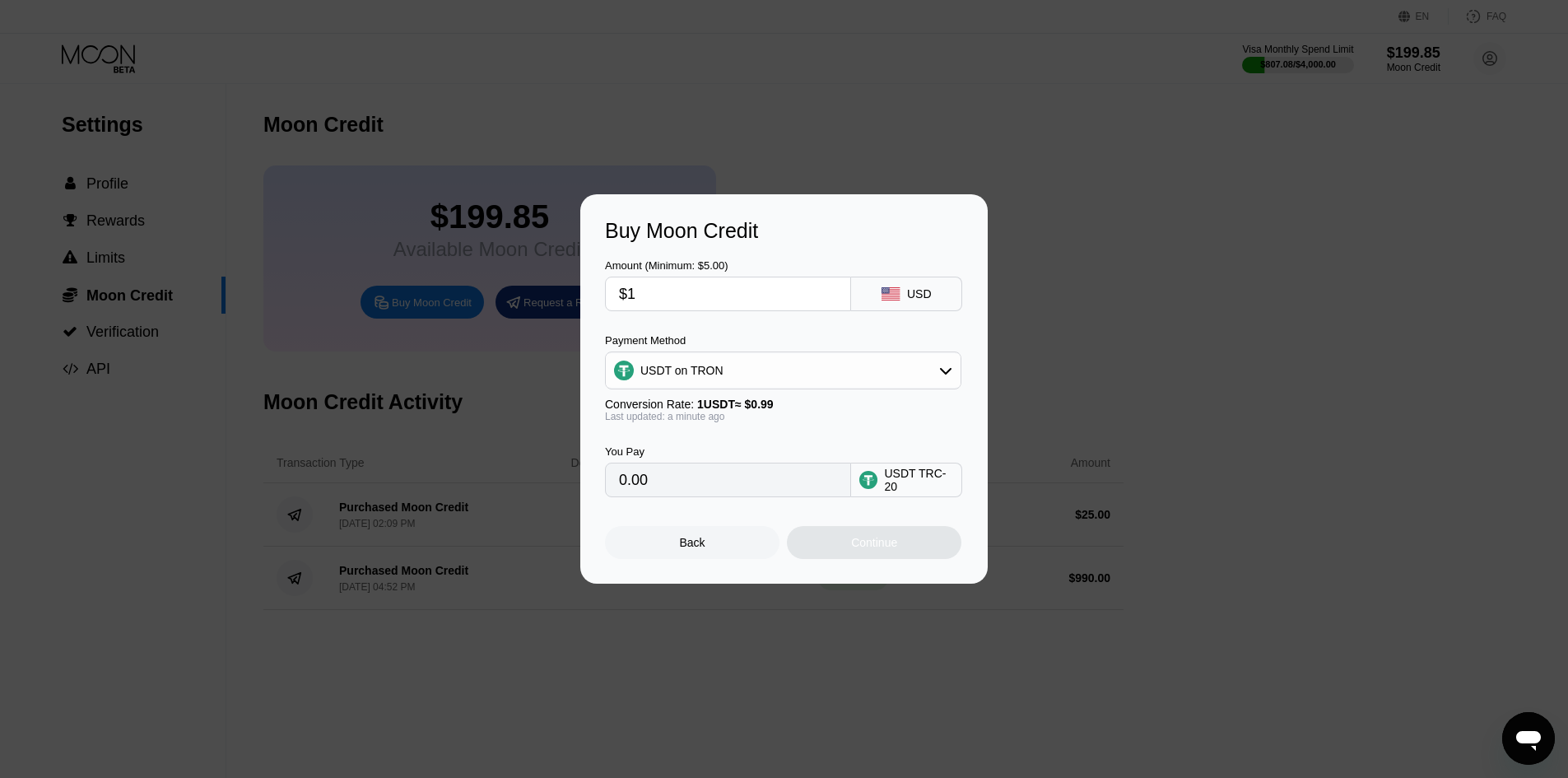
type input "1.01"
type input "$12"
type input "12.12"
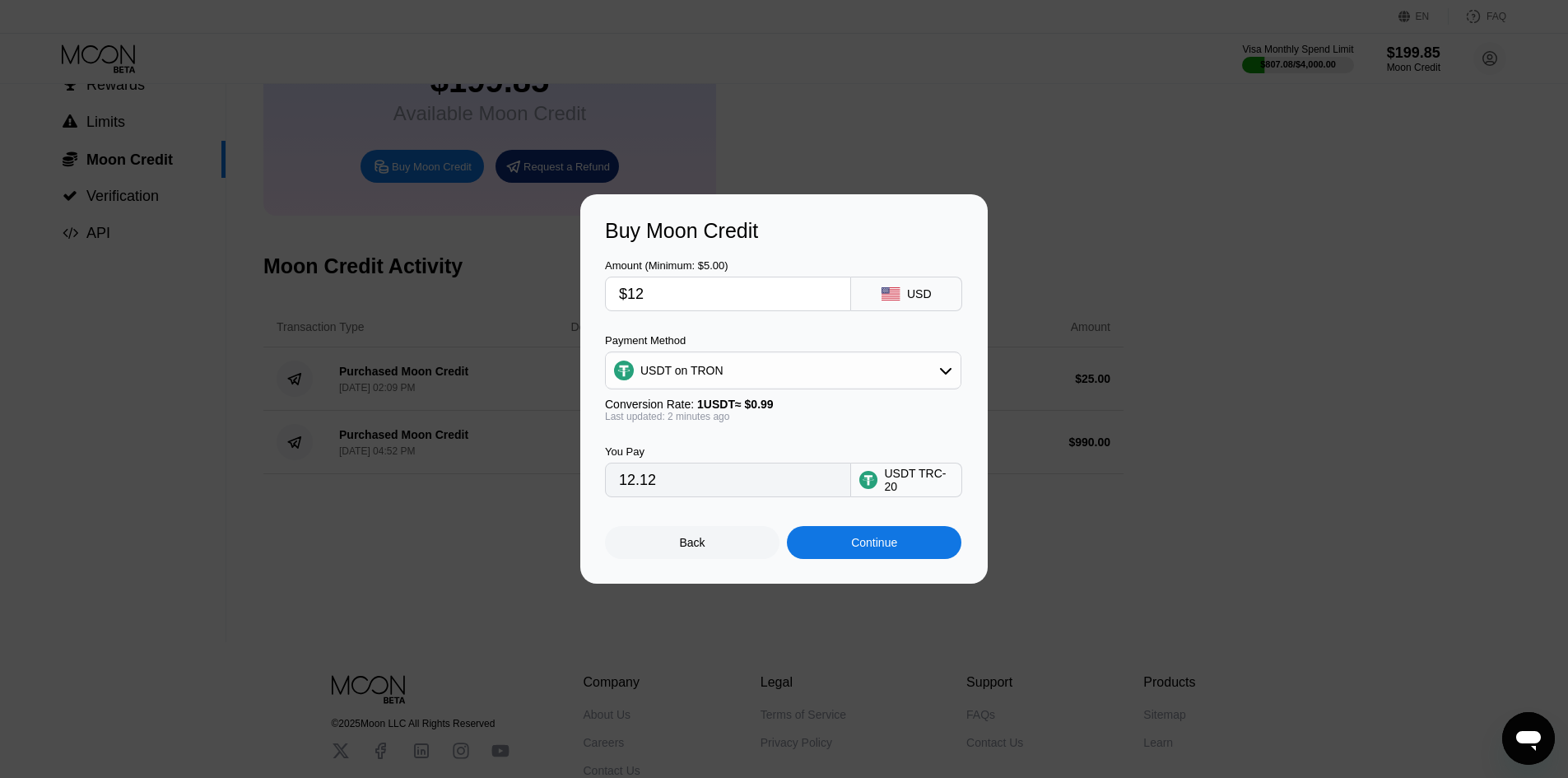
scroll to position [165, 0]
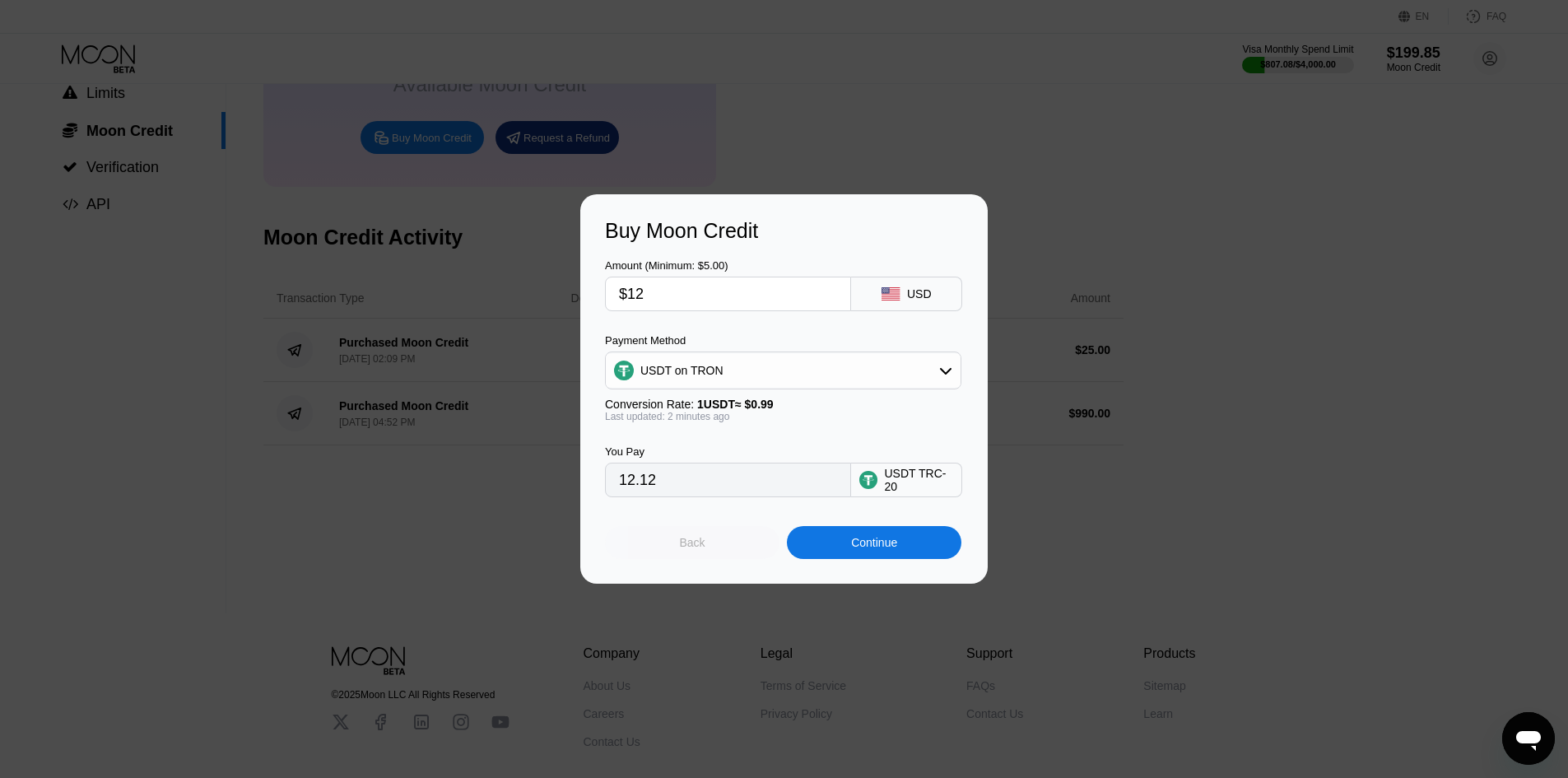
click at [655, 540] on div "Back" at bounding box center [692, 542] width 175 height 33
